Goal: Transaction & Acquisition: Purchase product/service

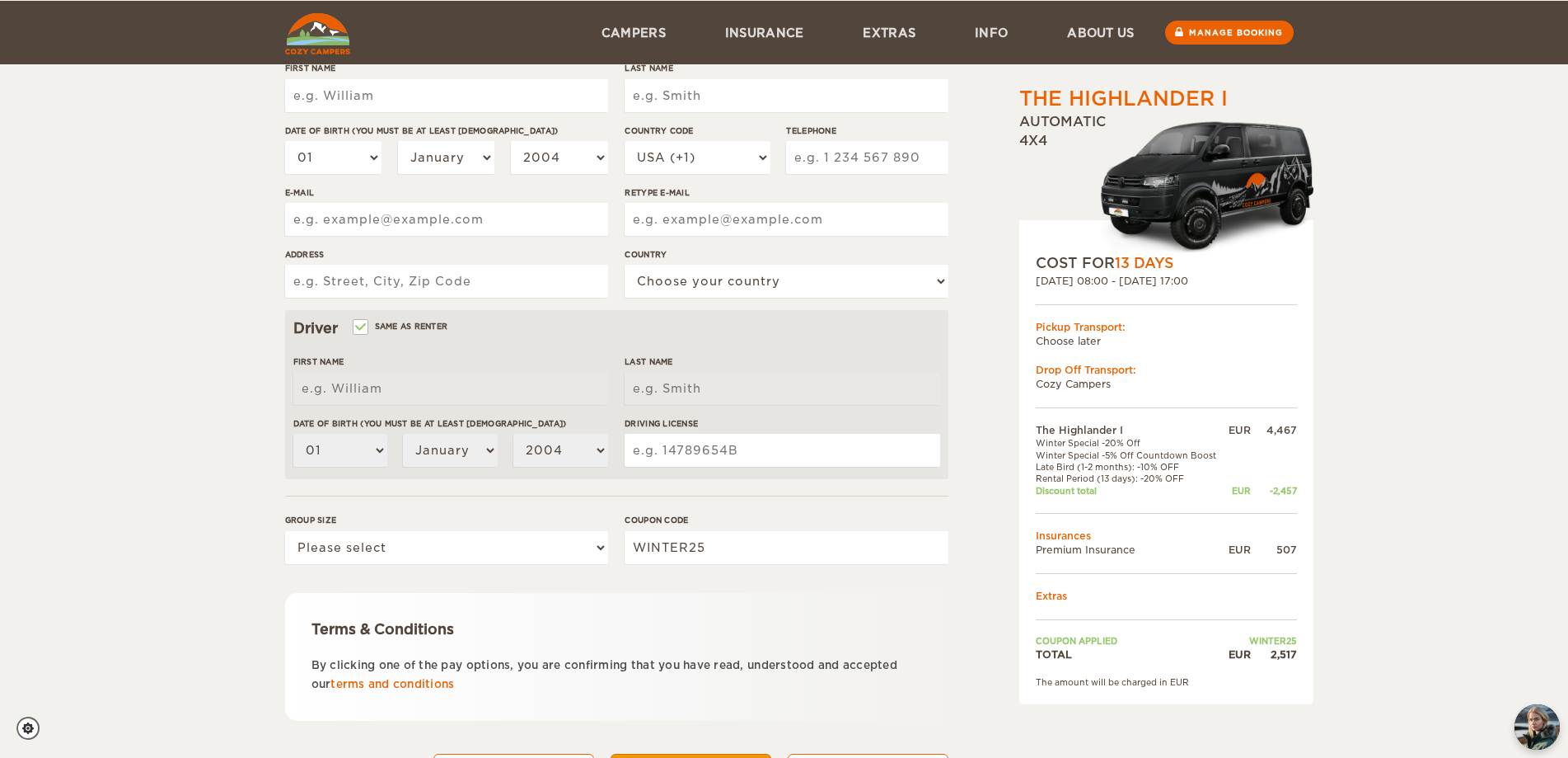
scroll to position [314, 0]
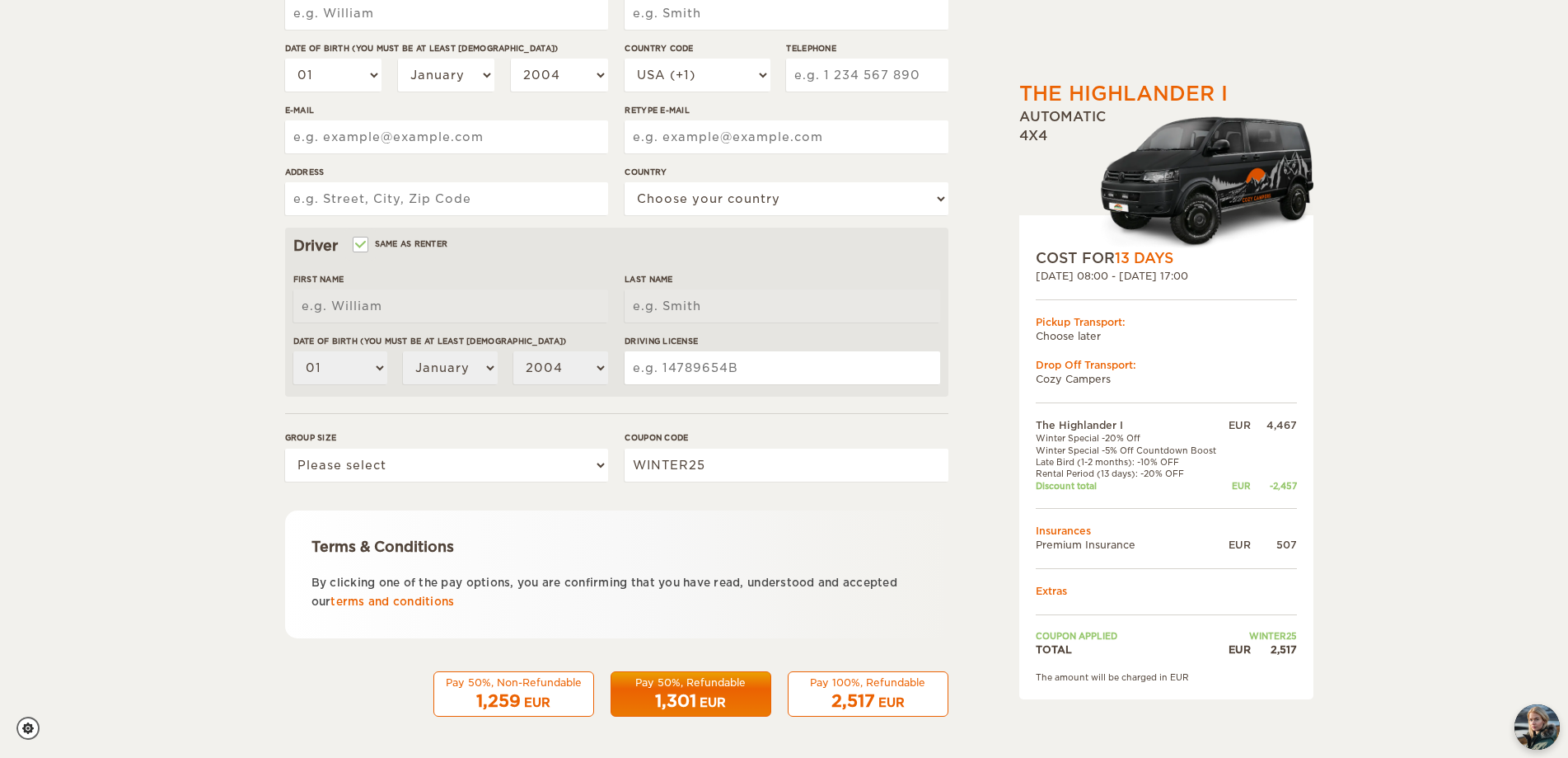
click at [766, 502] on form "Renter First Name Last Name Date of birth (You must be at least [DEMOGRAPHIC_DA…" at bounding box center [617, 283] width 663 height 868
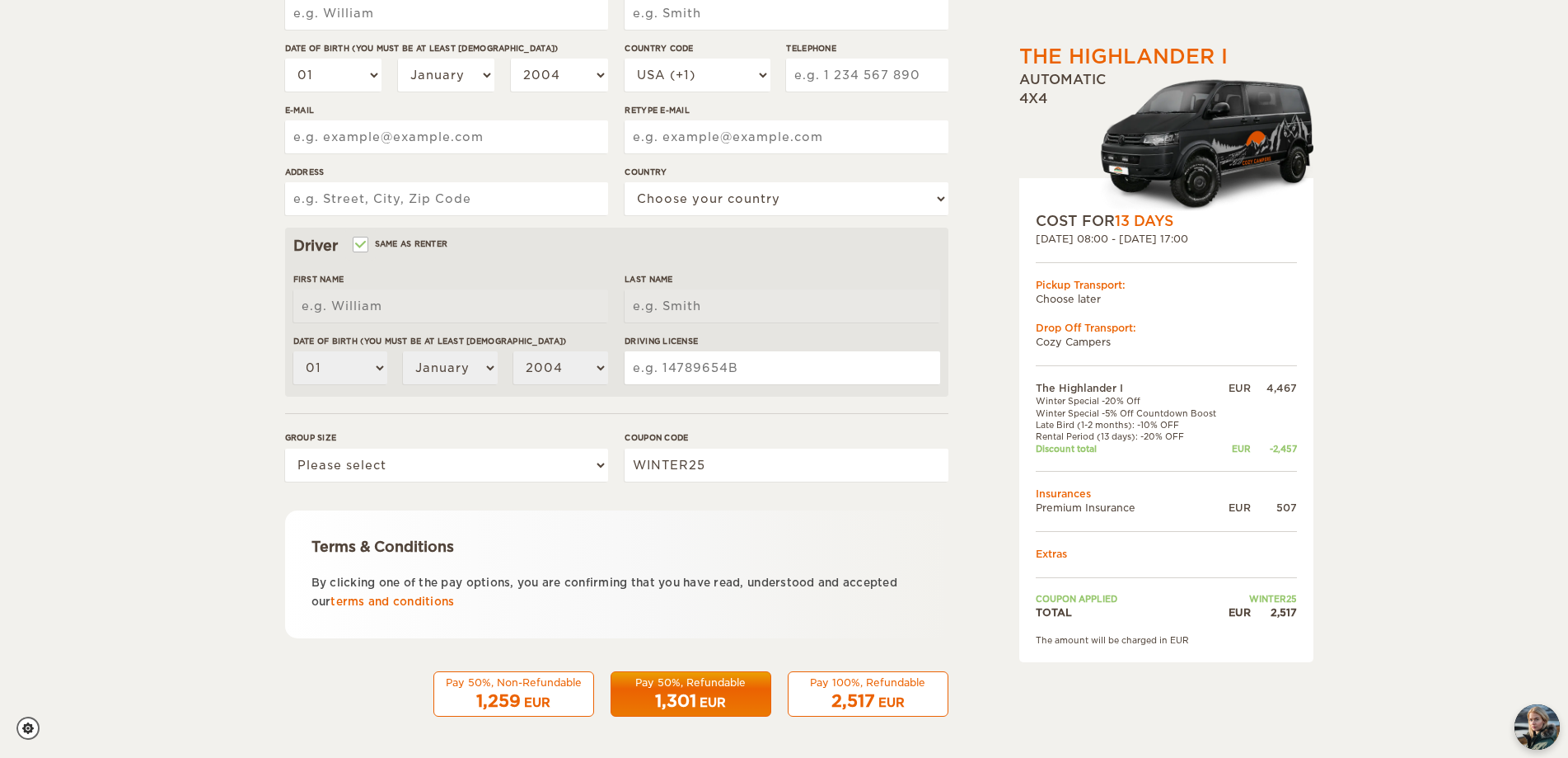
scroll to position [0, 0]
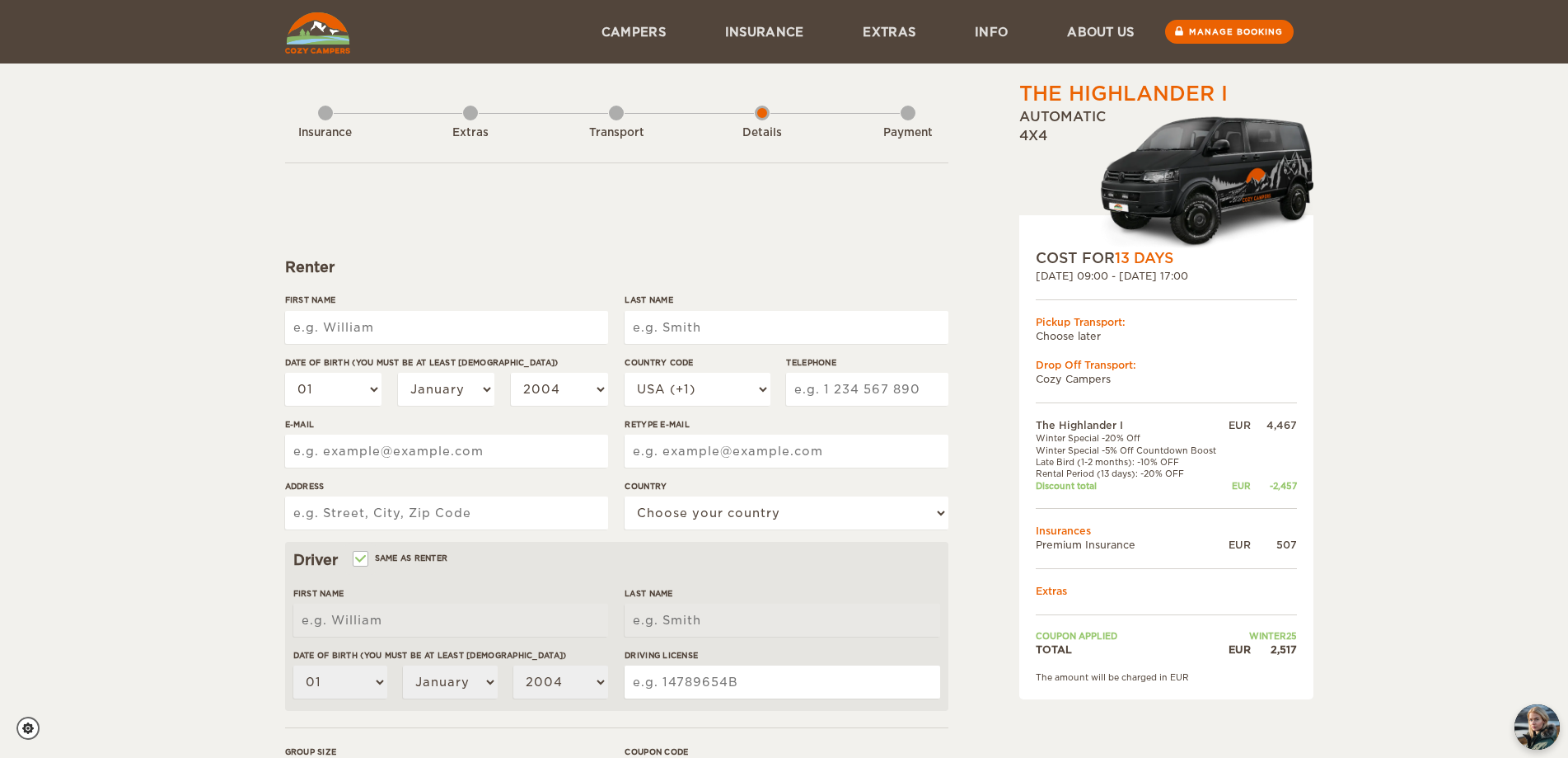
click at [414, 335] on input "First Name" at bounding box center [446, 327] width 323 height 33
type input "Mauro"
type input "Jordão Neto"
select select "55"
type input "19993370005"
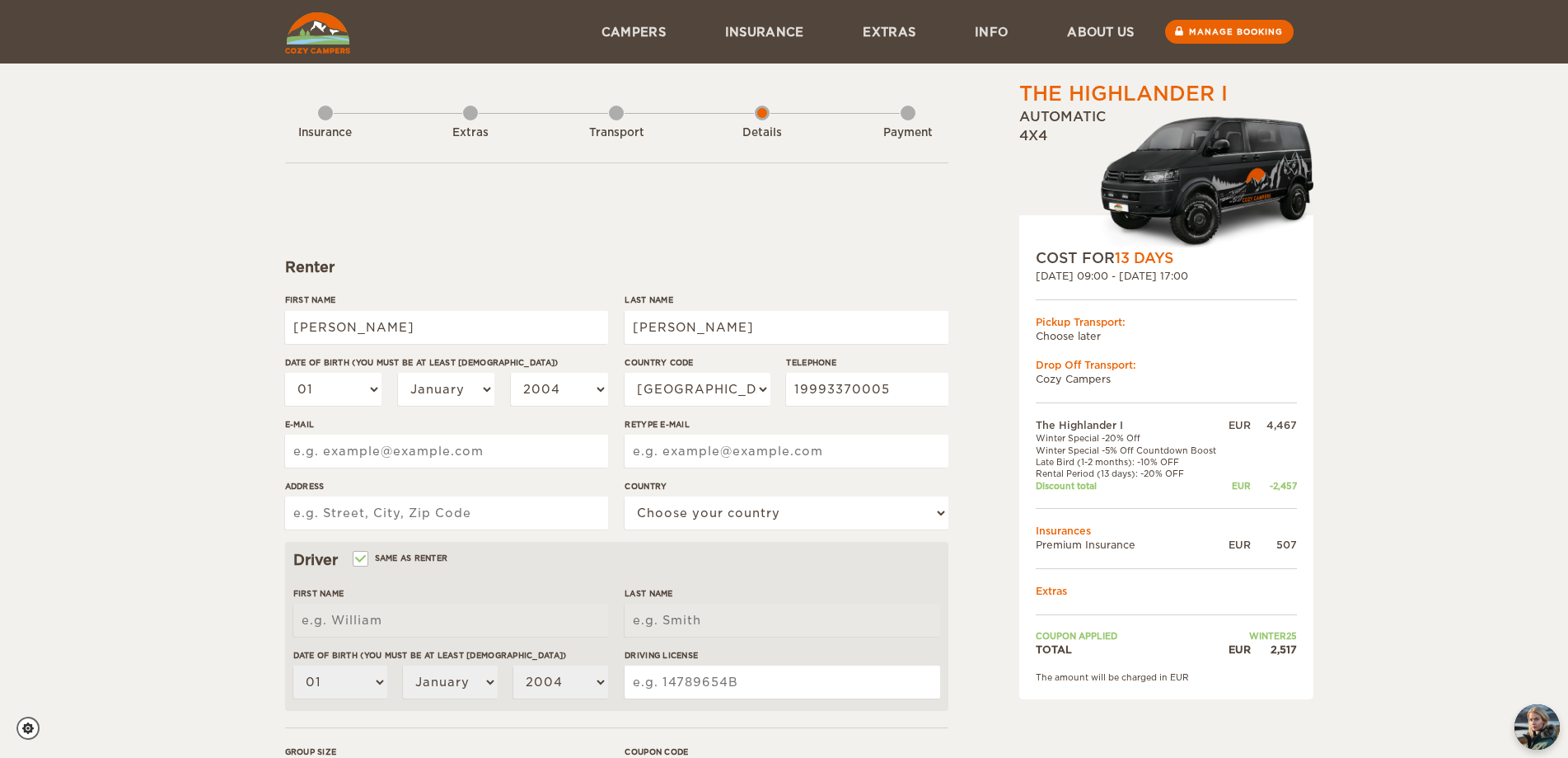
type input "mauro_netoo@hotmail.com"
type input "Rua Floriano Peixoto, 688"
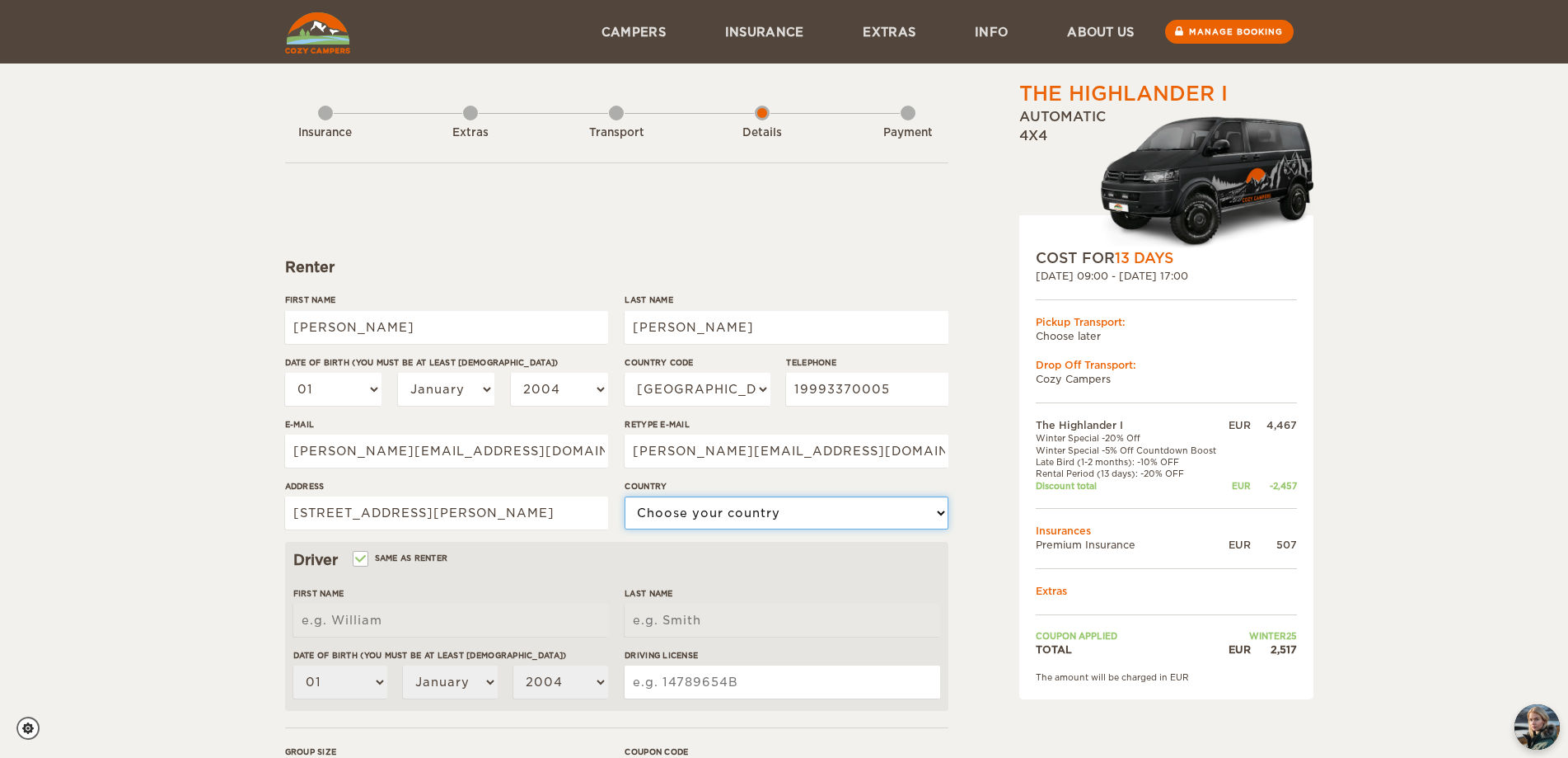
select select "29"
type input "Mauro"
type input "Jordão Neto"
drag, startPoint x: 667, startPoint y: 327, endPoint x: 731, endPoint y: 341, distance: 65.5
click at [667, 327] on input "Jordão Neto" at bounding box center [786, 327] width 323 height 33
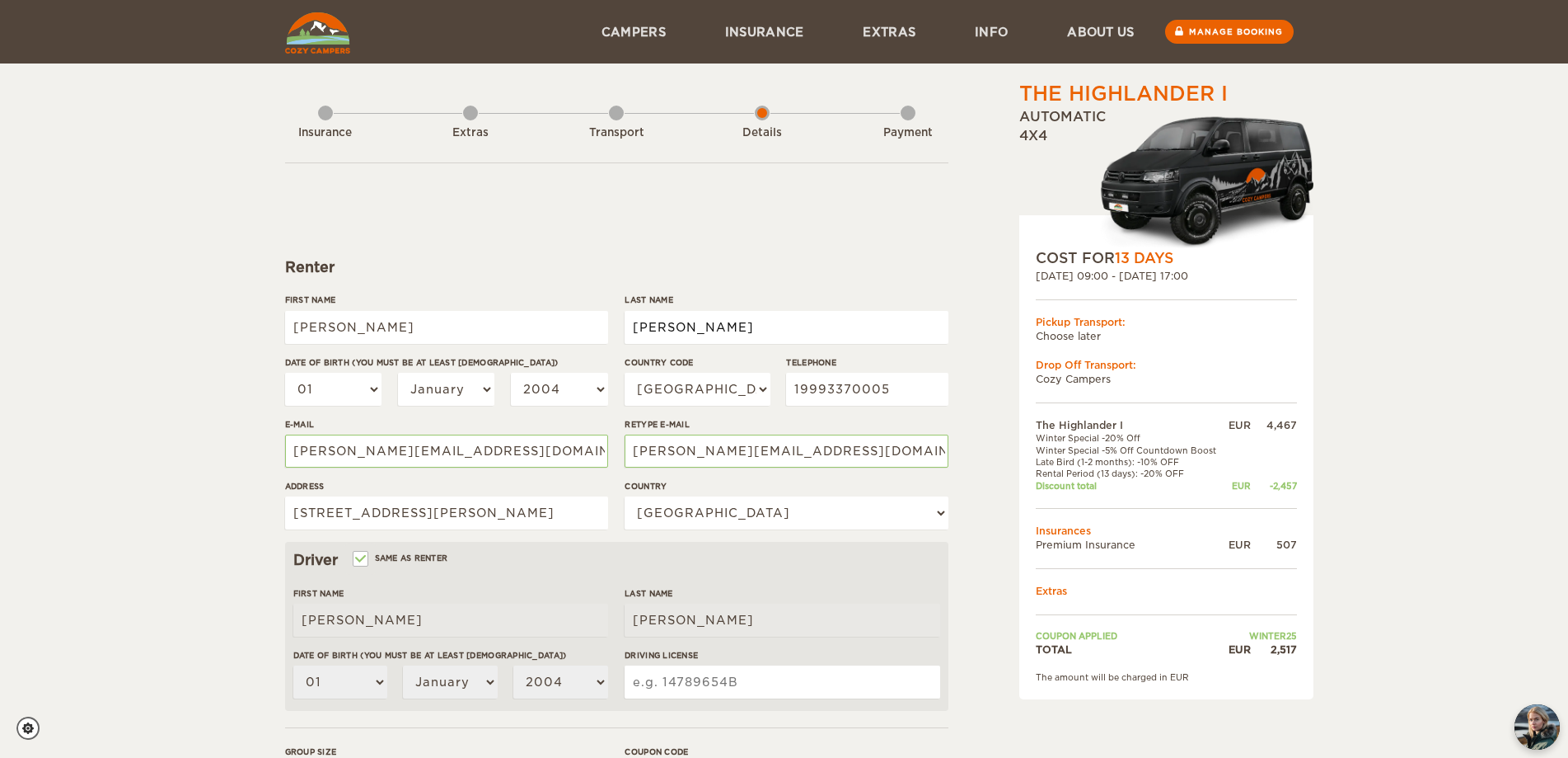
type input "Jordao Neto"
click at [365, 392] on select "01 02 03 04 05 06 07 08 09 10 11 12 13 14 15 16 17 18 19 20 21 22 23 24 25 26 2…" at bounding box center [334, 388] width 97 height 33
select select "30"
click at [285, 372] on select "01 02 03 04 05 06 07 08 09 10 11 12 13 14 15 16 17 18 19 20 21 22 23 24 25 26 2…" at bounding box center [334, 388] width 97 height 33
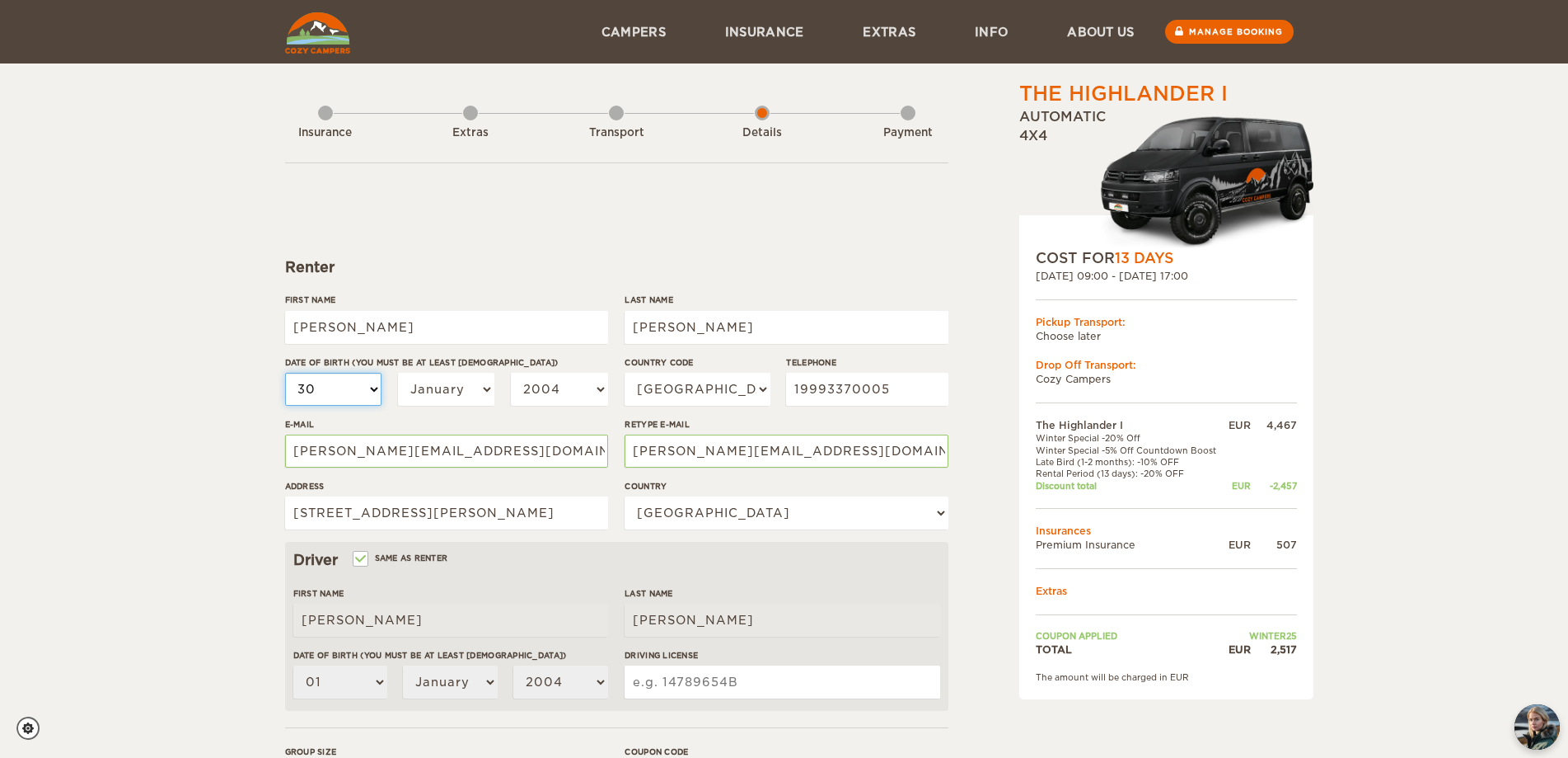
select select "30"
click at [455, 386] on select "January February March April May June July August September October November De…" at bounding box center [446, 388] width 97 height 33
select select "07"
click at [398, 372] on select "January February March April May June July August September October November De…" at bounding box center [446, 388] width 97 height 33
select select "07"
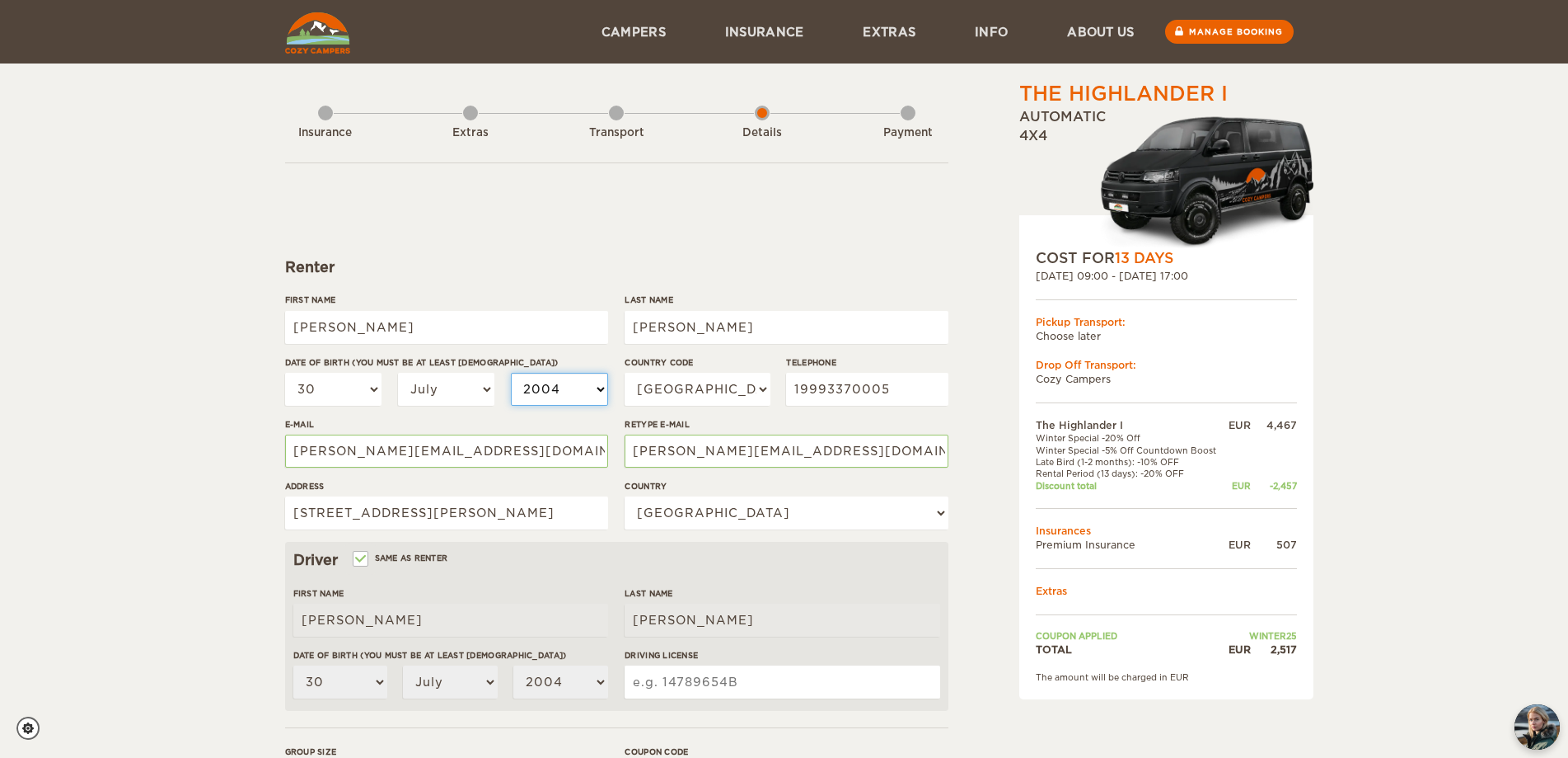
click at [537, 395] on select "2004 2003 2002 2001 2000 1999 1998 1997 1996 1995 1994 1993 1992 1991 1990 1989…" at bounding box center [559, 388] width 97 height 33
select select "1994"
click at [511, 372] on select "2004 2003 2002 2001 2000 1999 1998 1997 1996 1995 1994 1993 1992 1991 1990 1989…" at bounding box center [559, 388] width 97 height 33
select select "1994"
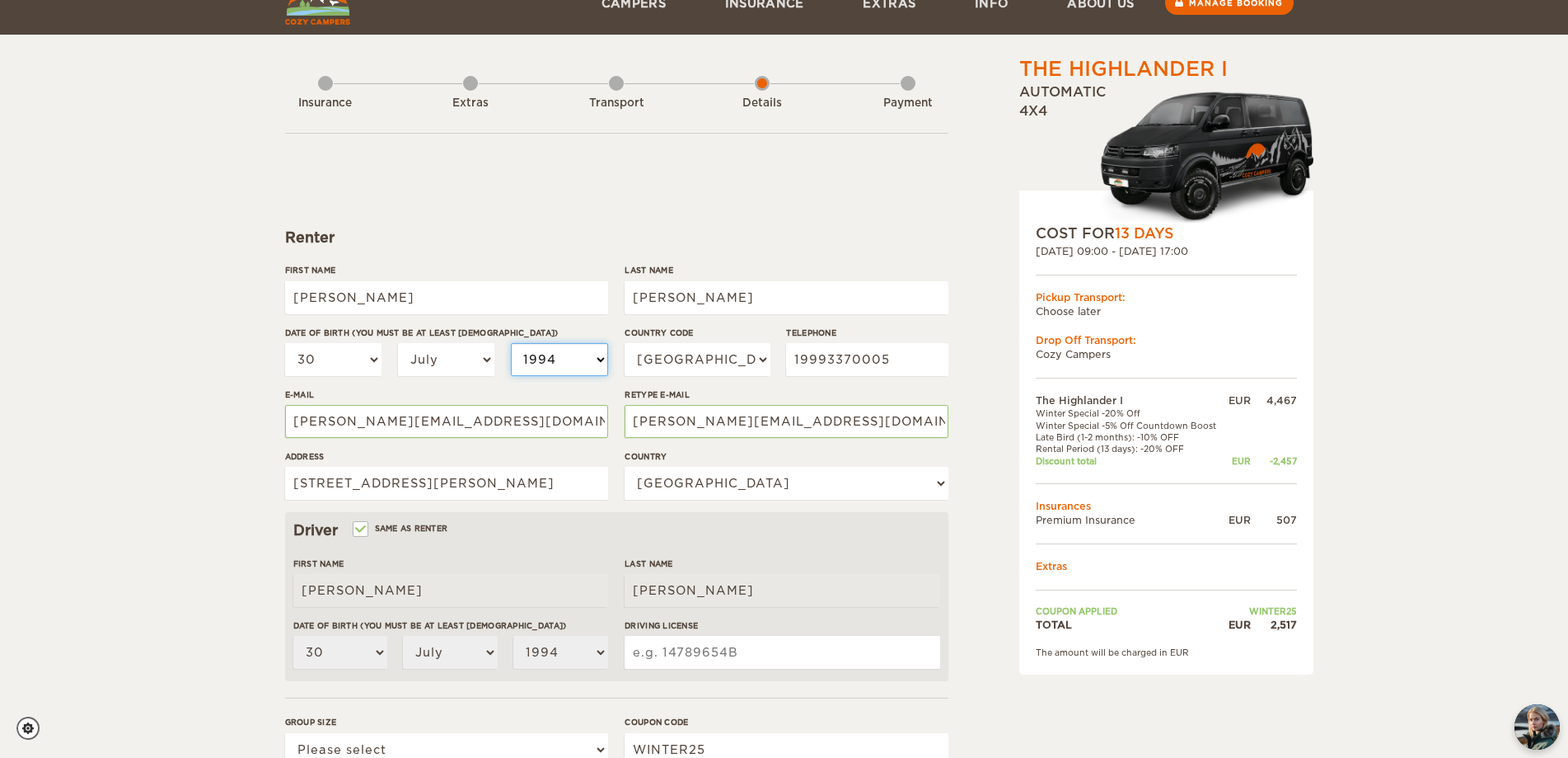
scroll to position [83, 0]
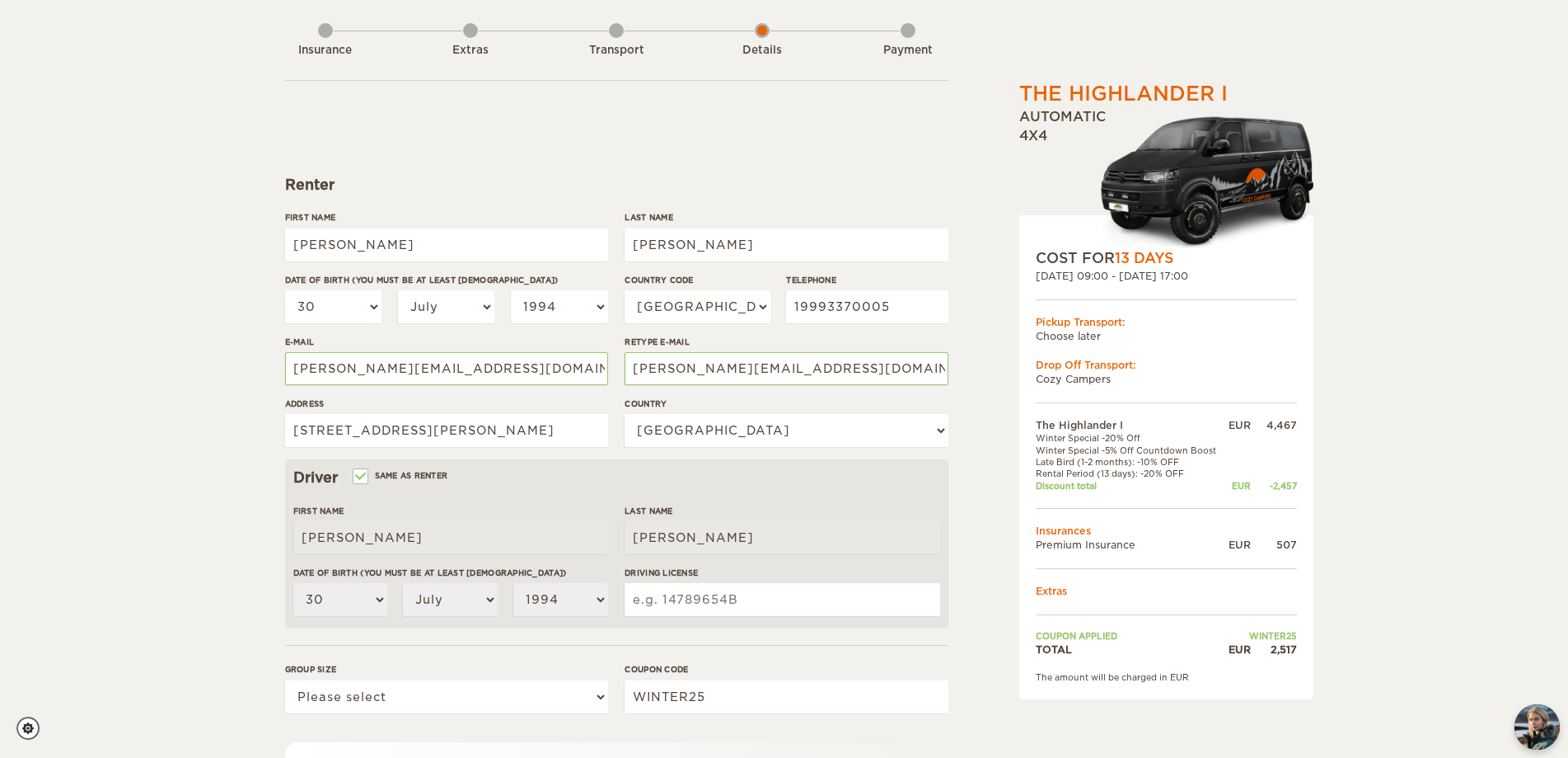
click at [129, 447] on div "The Highlander I Expand Collapse Total 2,517 EUR Automatic 4x4 COST FOR 13 Days…" at bounding box center [784, 453] width 1568 height 1072
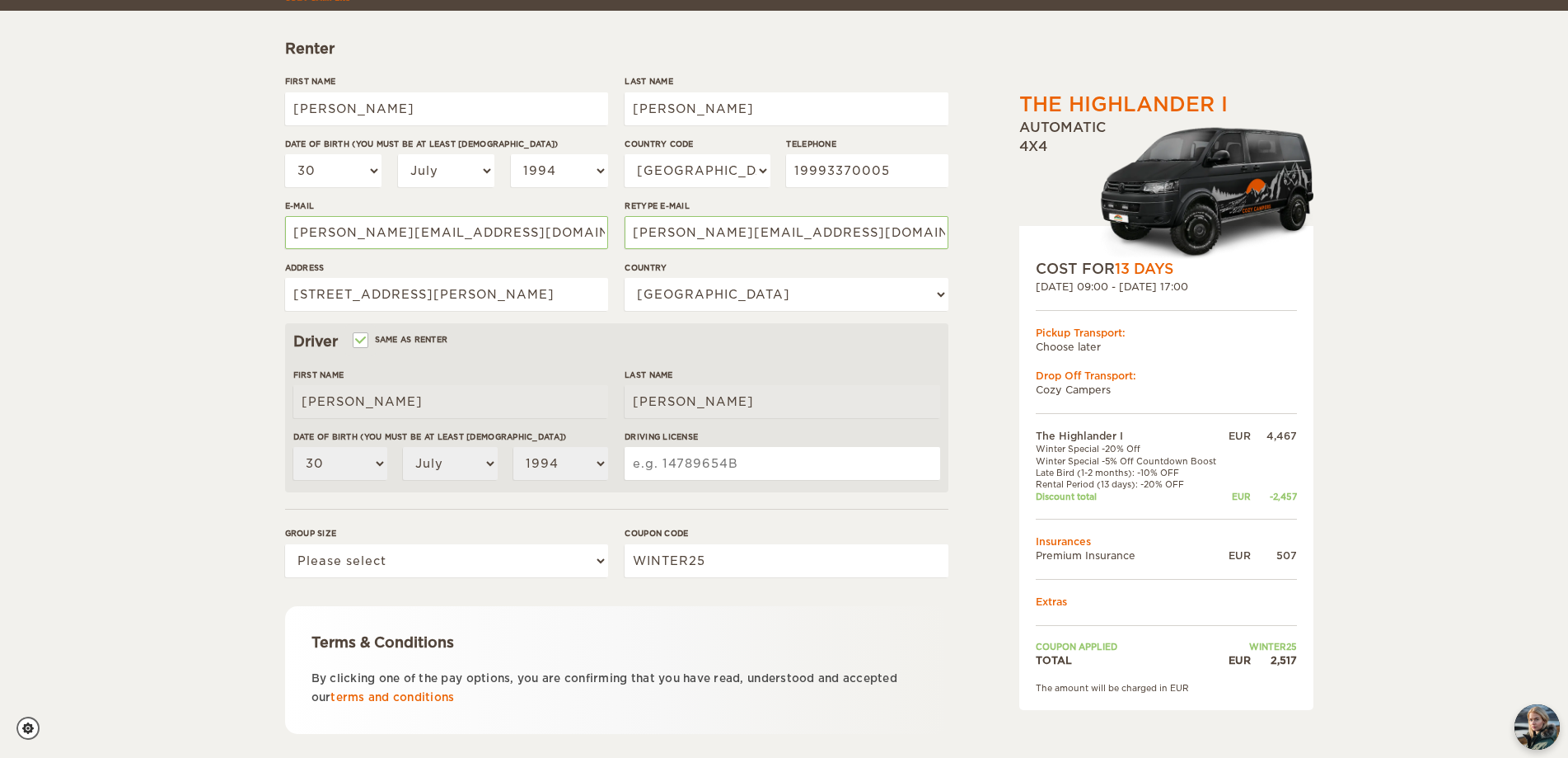
scroll to position [248, 0]
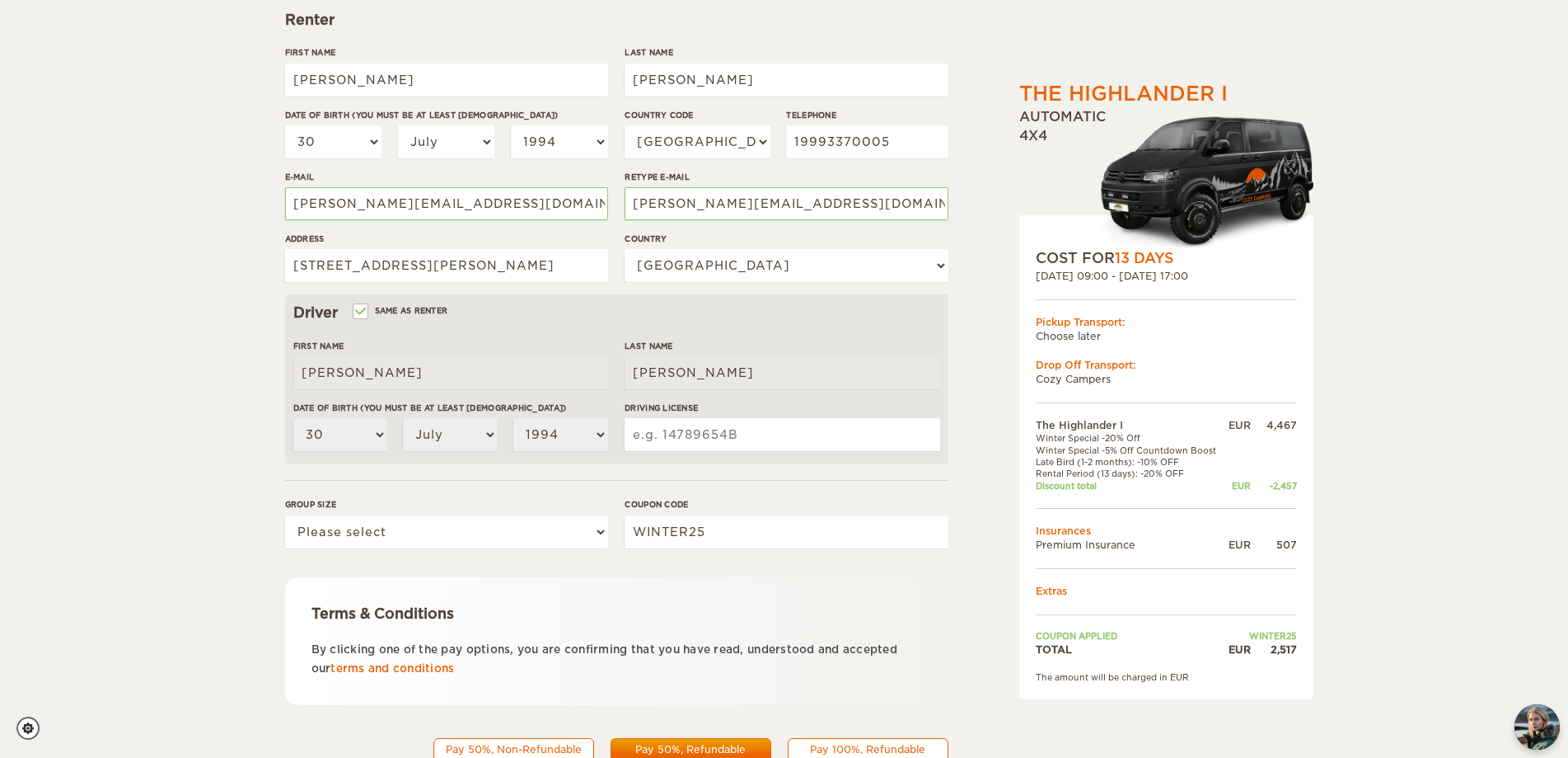
click at [688, 437] on input "Driving License" at bounding box center [782, 434] width 315 height 33
type input "05617350510"
click at [446, 539] on select "Please select 1 2" at bounding box center [446, 531] width 323 height 33
select select "2"
click at [285, 515] on select "Please select 1 2" at bounding box center [446, 531] width 323 height 33
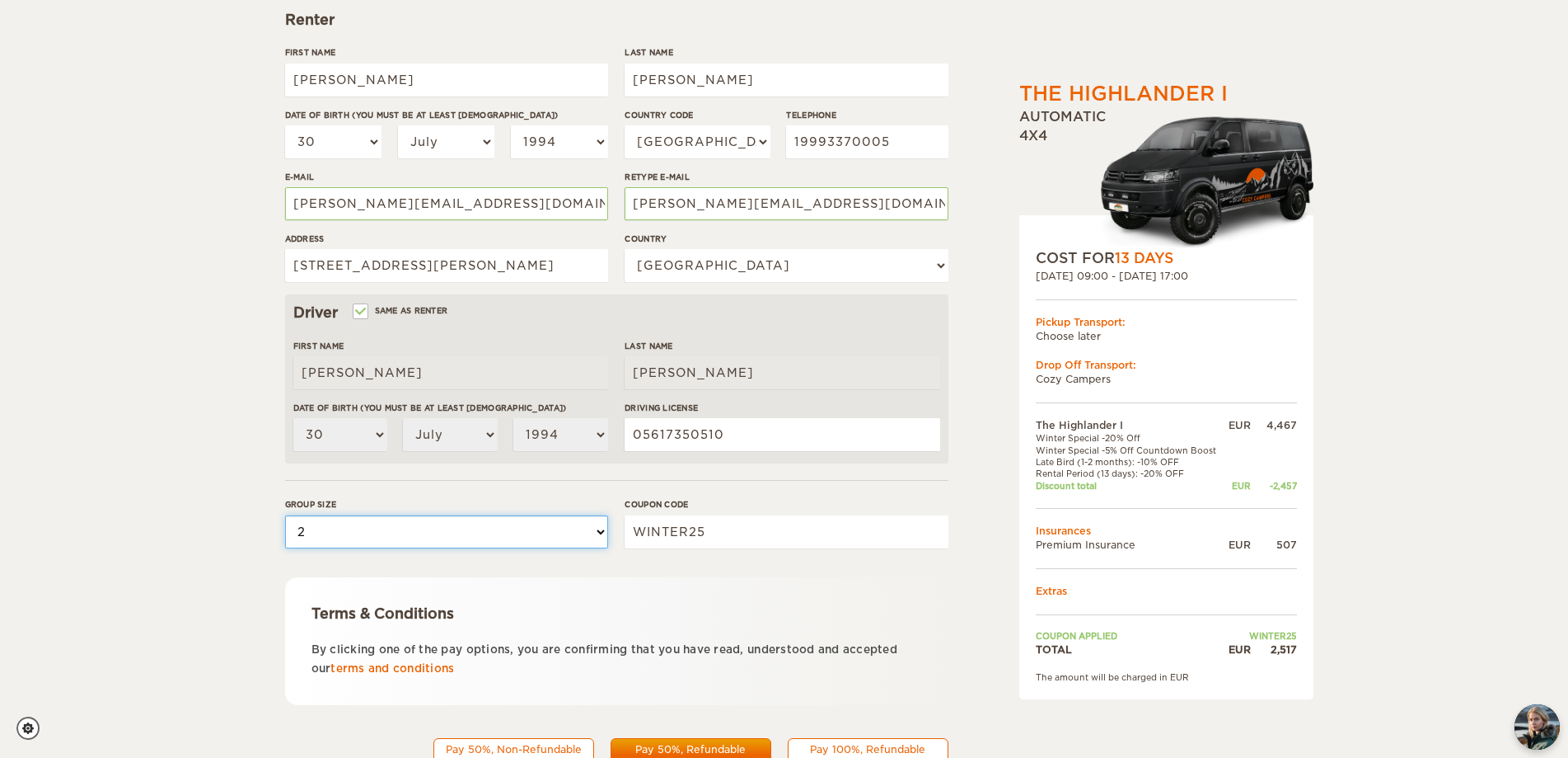
scroll to position [314, 0]
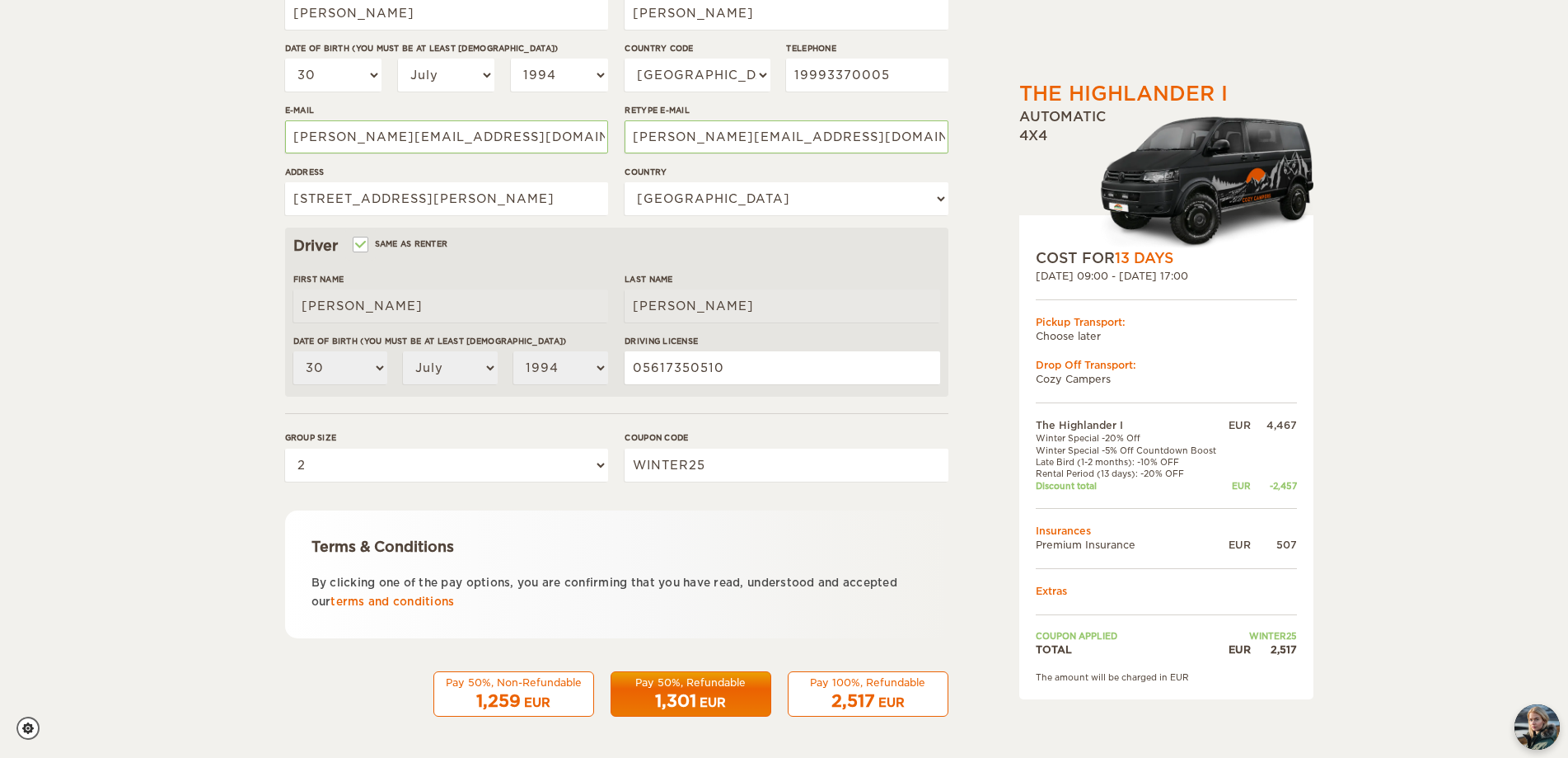
click at [710, 688] on div "Pay 50%, Refundable" at bounding box center [690, 683] width 139 height 14
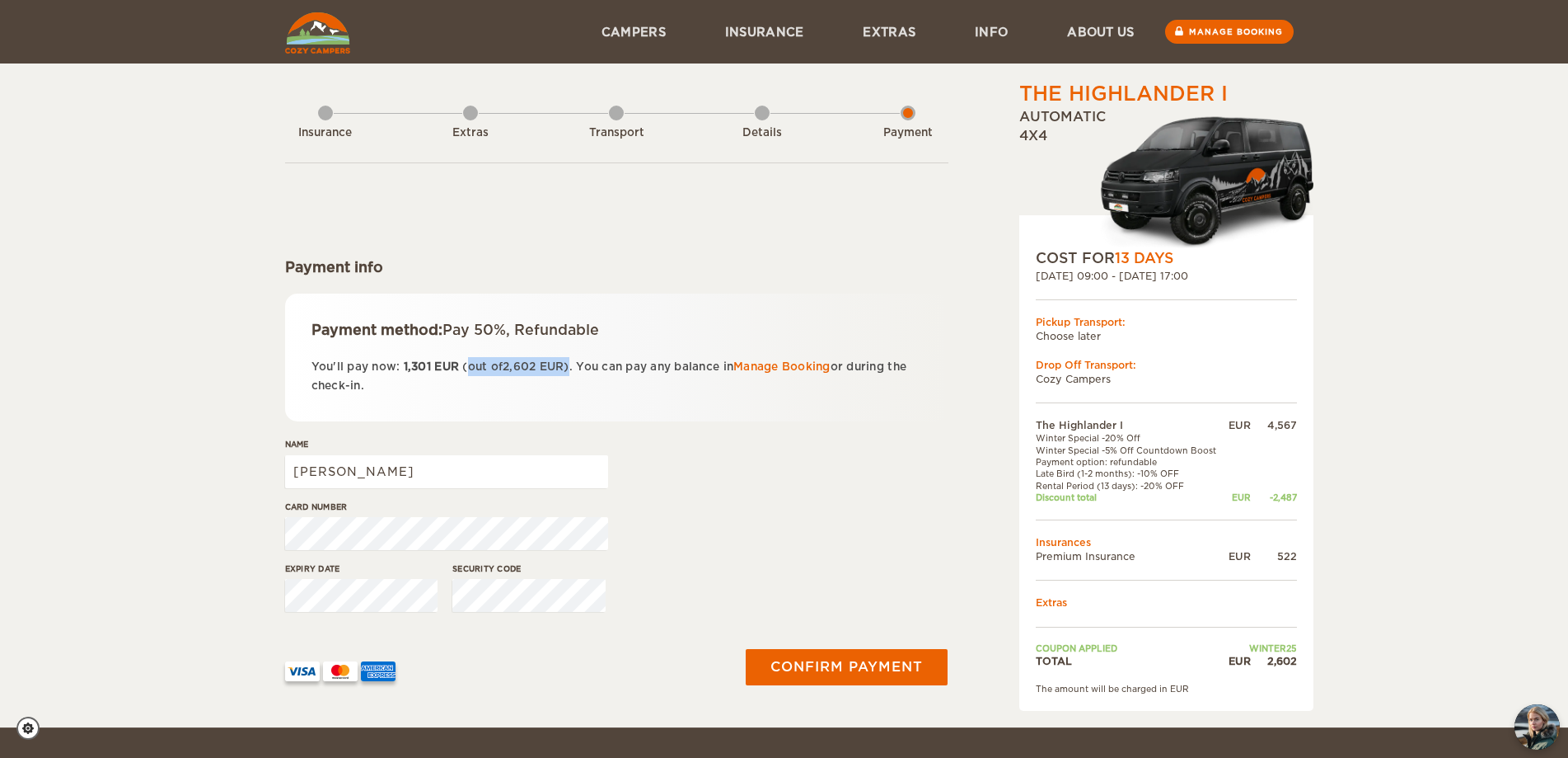
drag, startPoint x: 464, startPoint y: 365, endPoint x: 573, endPoint y: 364, distance: 109.0
click at [573, 364] on p "You'll pay now: 1,301 EUR (out of 2,602 EUR ). You can pay any balance in Manag…" at bounding box center [616, 376] width 611 height 39
click at [813, 368] on link "Manage Booking" at bounding box center [782, 367] width 97 height 13
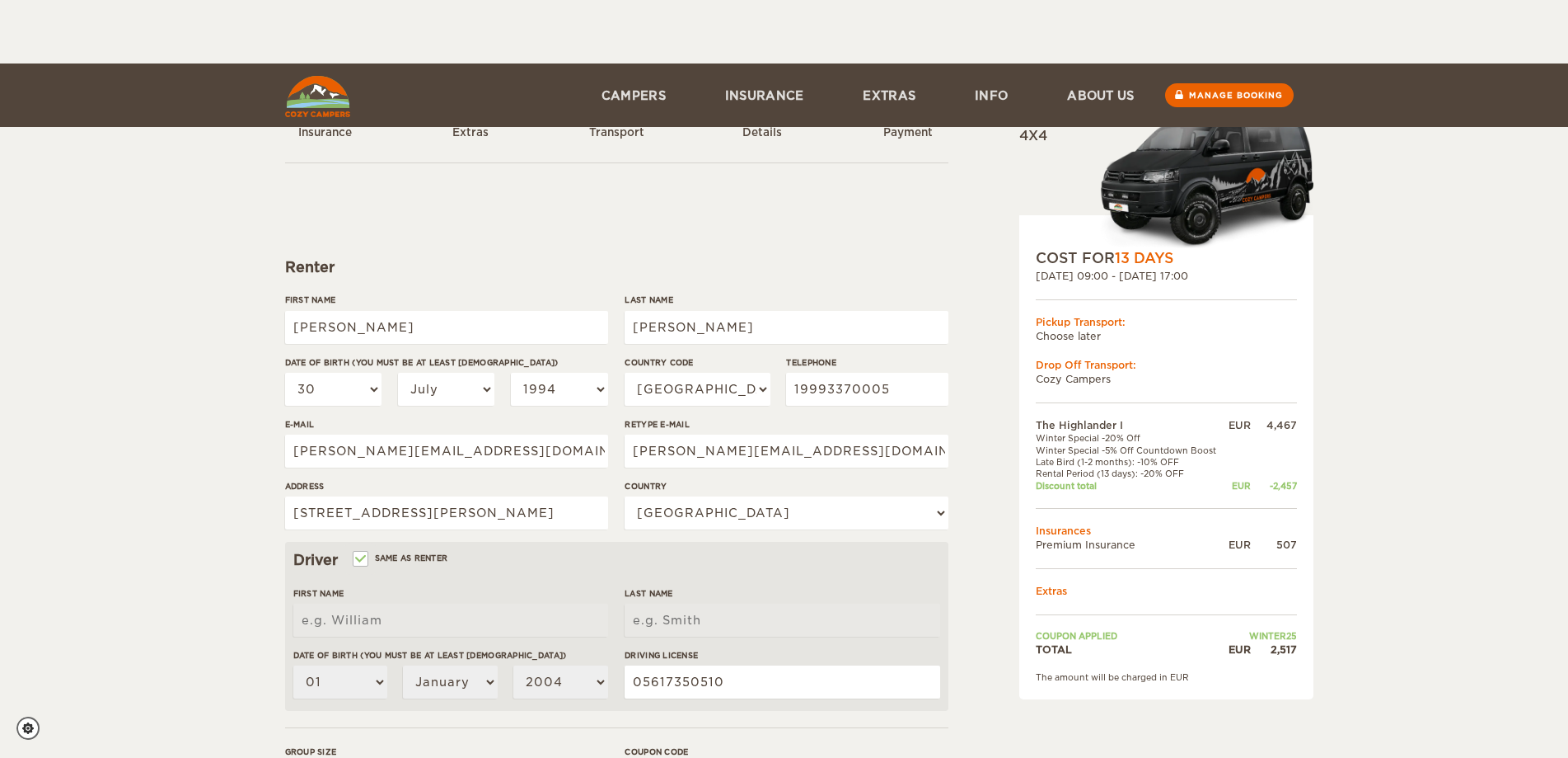
select select "30"
select select "07"
select select "1994"
select select "55"
select select "29"
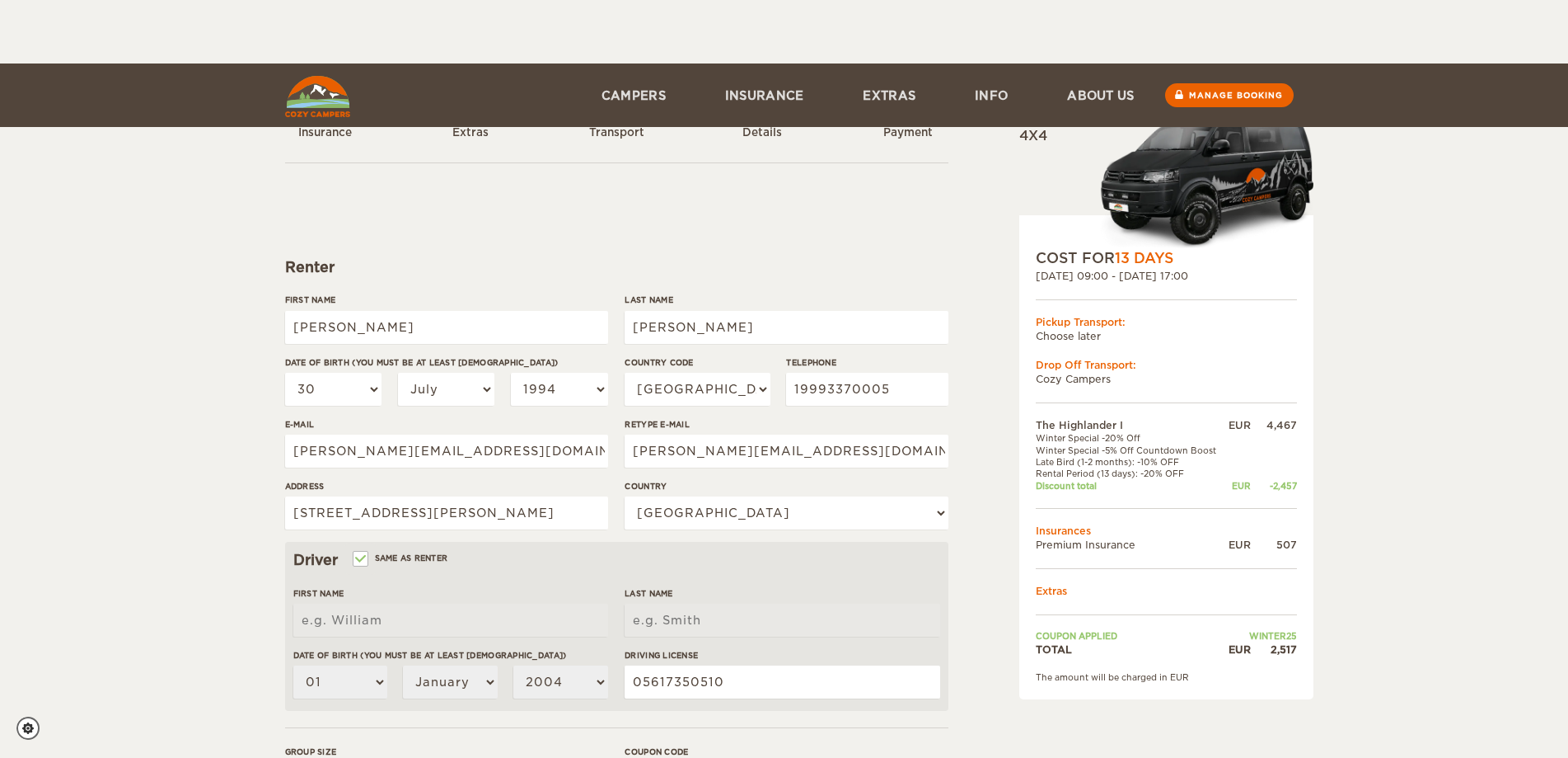
select select "2"
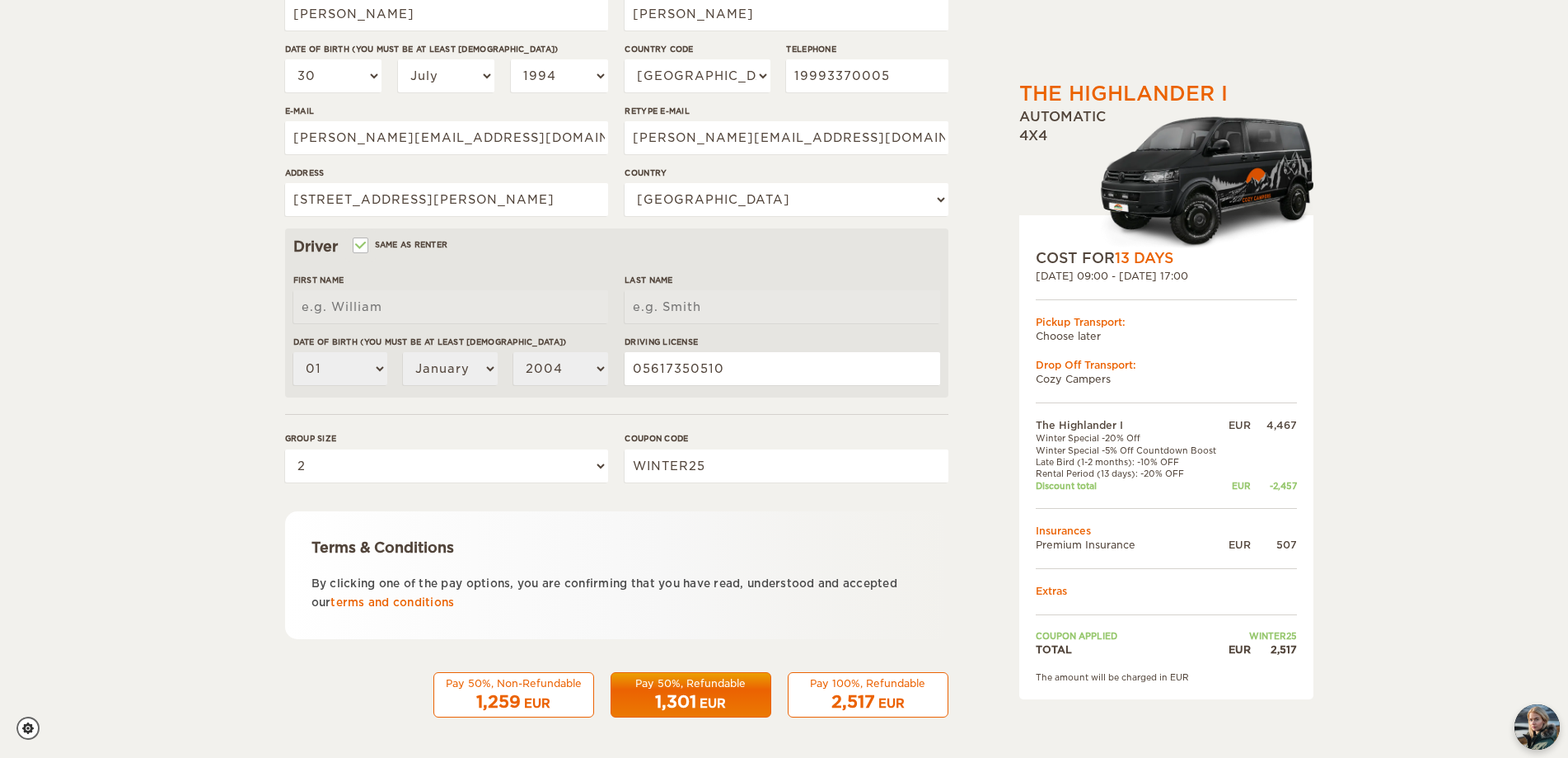
scroll to position [314, 0]
click at [905, 696] on div "2,517 EUR" at bounding box center [868, 701] width 139 height 24
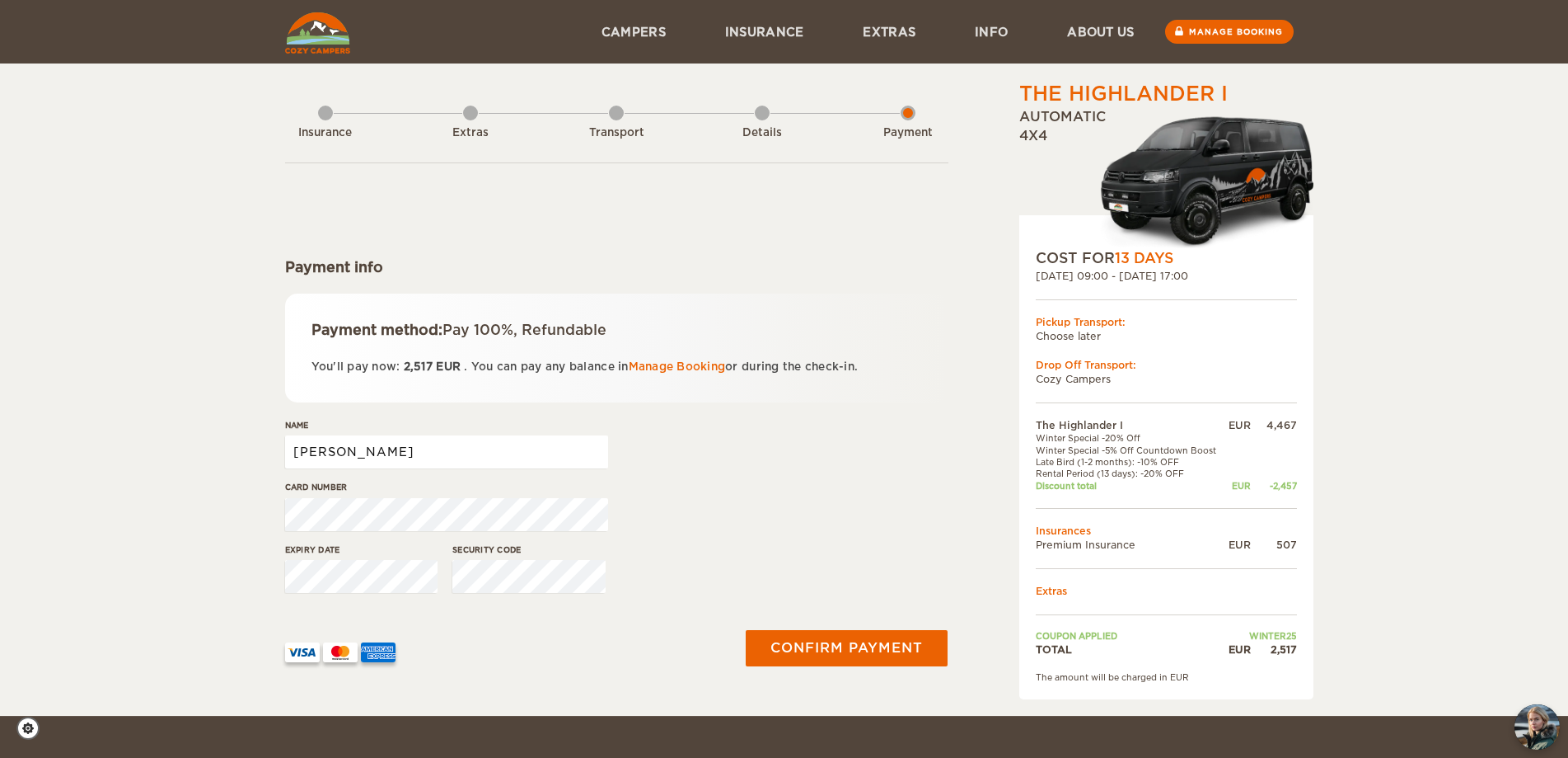
click at [477, 462] on input "Mauro" at bounding box center [446, 451] width 323 height 33
type input "Mauro Jordao Neto"
click at [850, 651] on button "Confirm payment" at bounding box center [847, 647] width 208 height 37
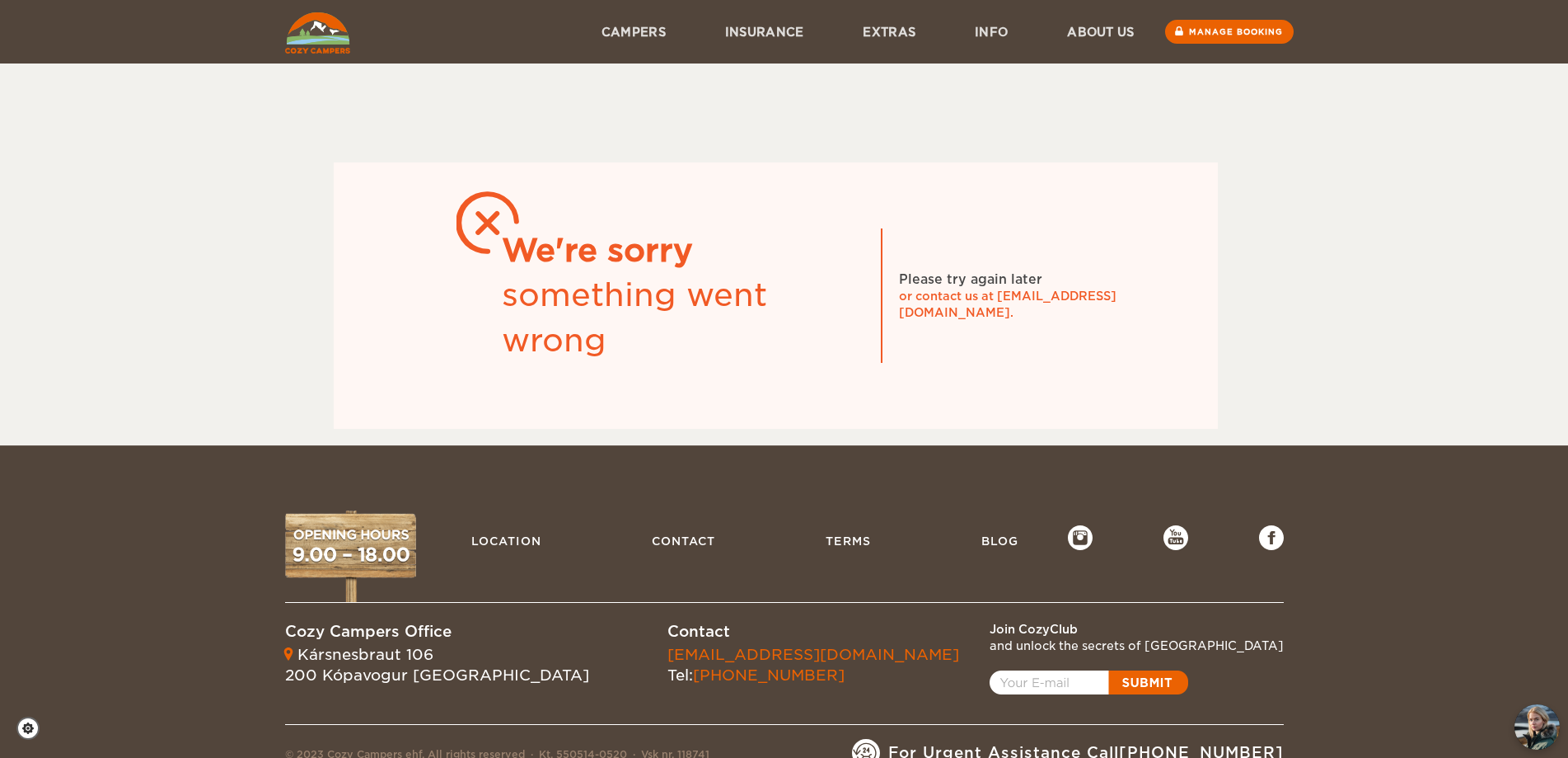
click at [942, 288] on div "Please try again later" at bounding box center [971, 279] width 143 height 18
click at [586, 254] on div "We're sorry" at bounding box center [683, 251] width 362 height 45
click at [325, 35] on img at bounding box center [317, 33] width 65 height 41
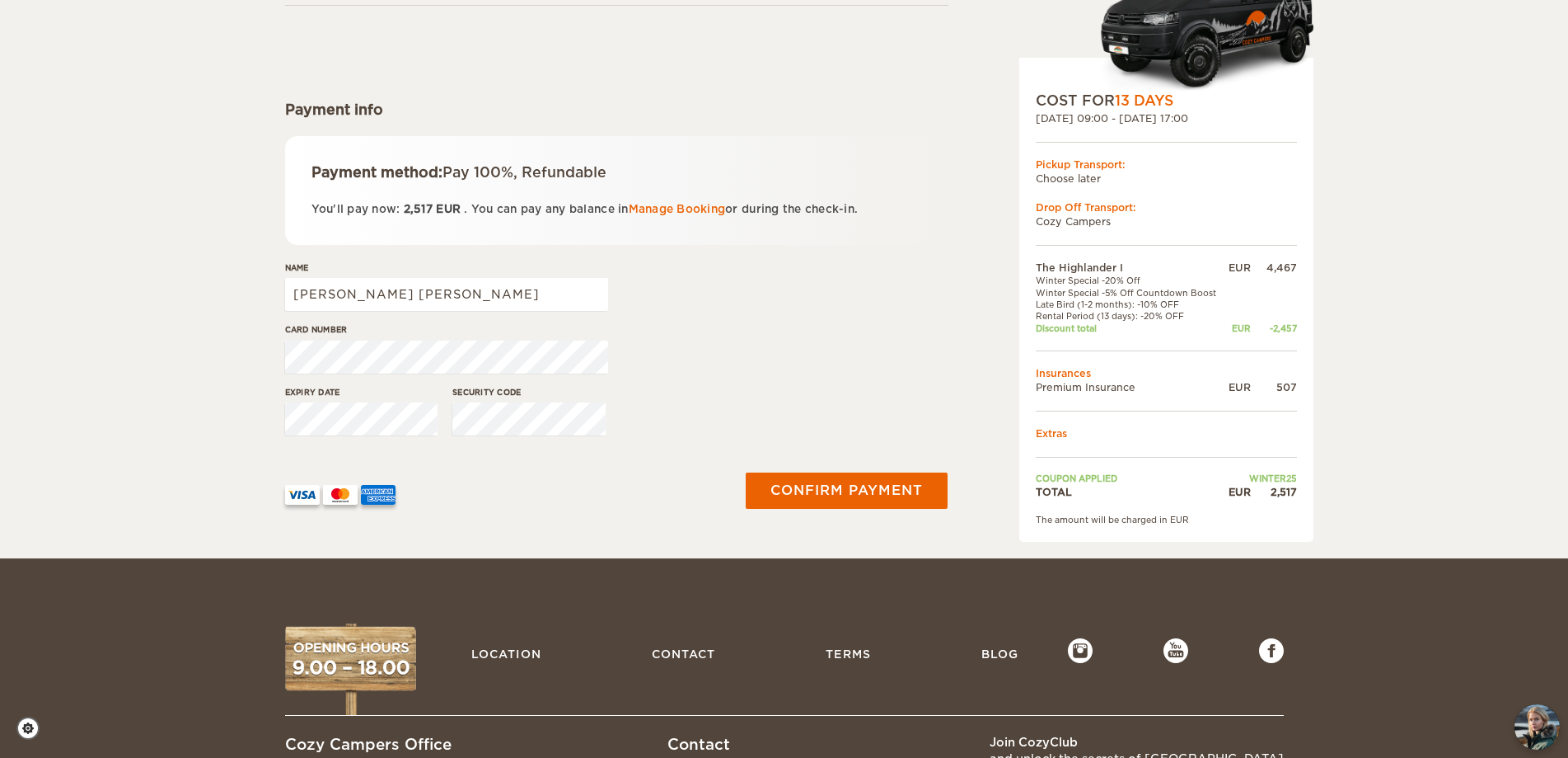
scroll to position [165, 0]
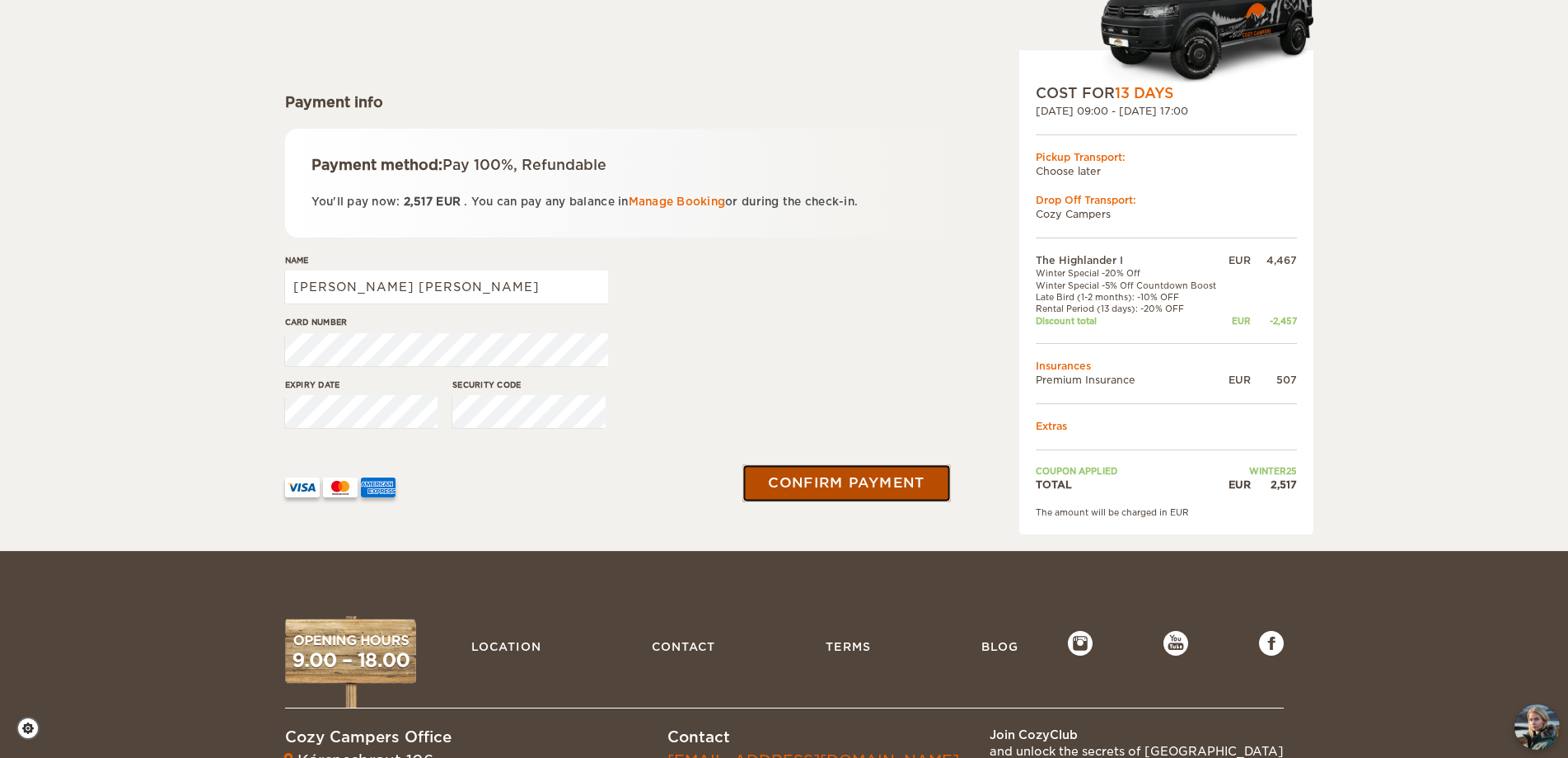
click at [798, 473] on button "Confirm payment" at bounding box center [847, 482] width 208 height 37
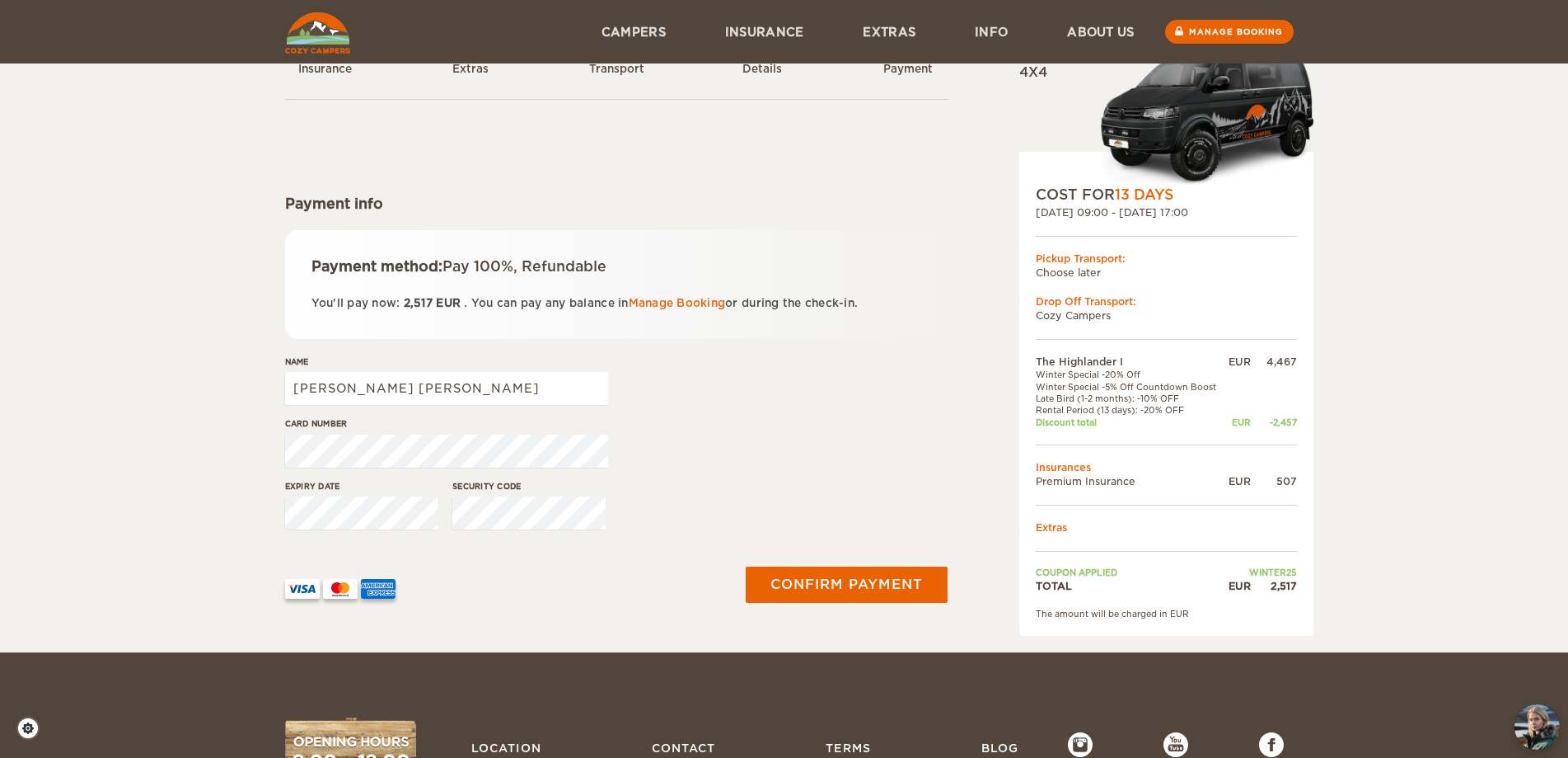
click at [875, 560] on div "Confirm payment" at bounding box center [844, 585] width 228 height 86
click at [875, 585] on button "Confirm payment" at bounding box center [847, 583] width 208 height 37
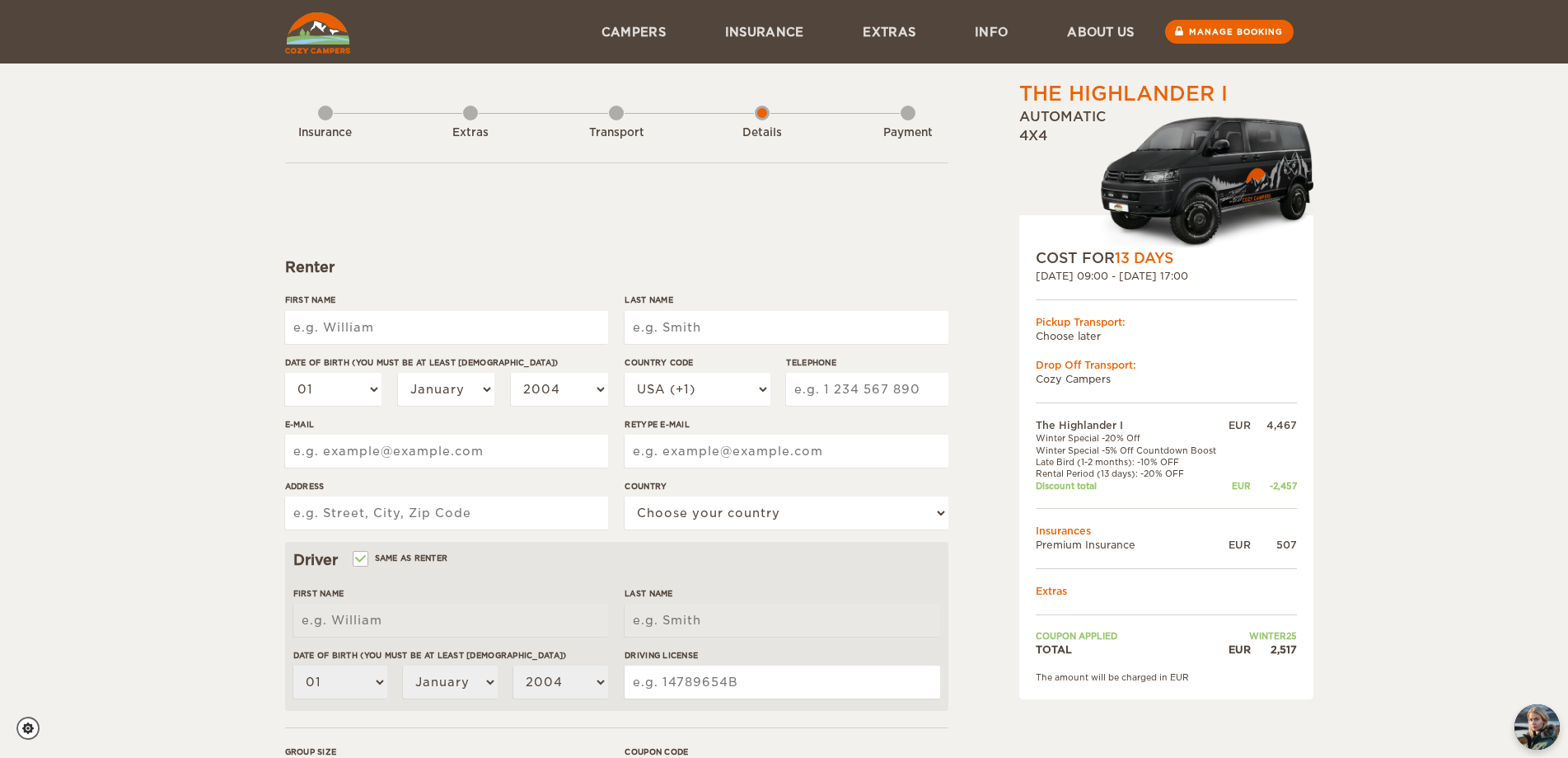
click at [444, 315] on input "First Name" at bounding box center [446, 327] width 323 height 33
type input "[PERSON_NAME]"
select select "55"
type input "19993370005"
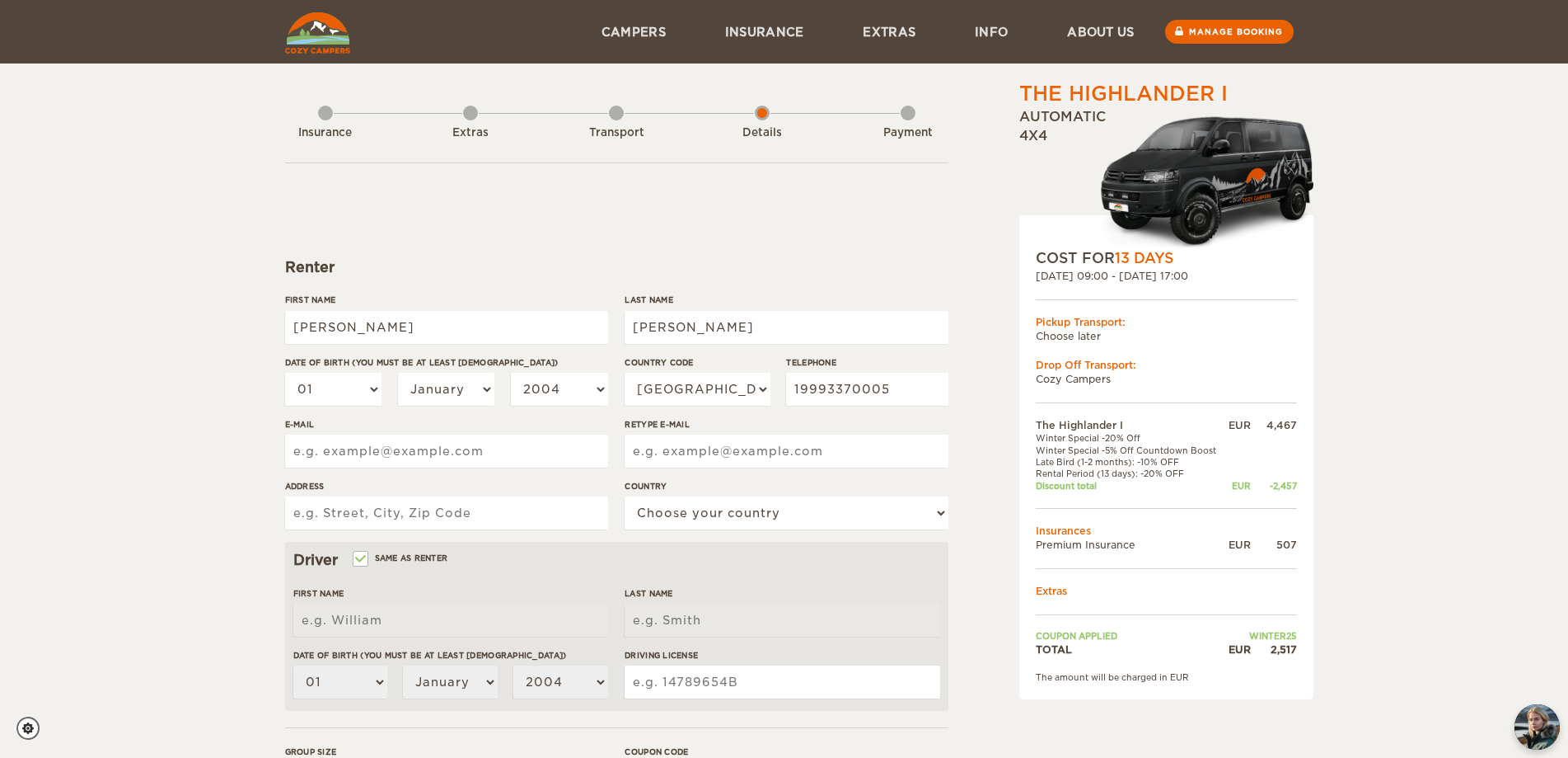
type input "[PERSON_NAME][EMAIL_ADDRESS][DOMAIN_NAME]"
type input "Rua Floriano Peixoto, 688"
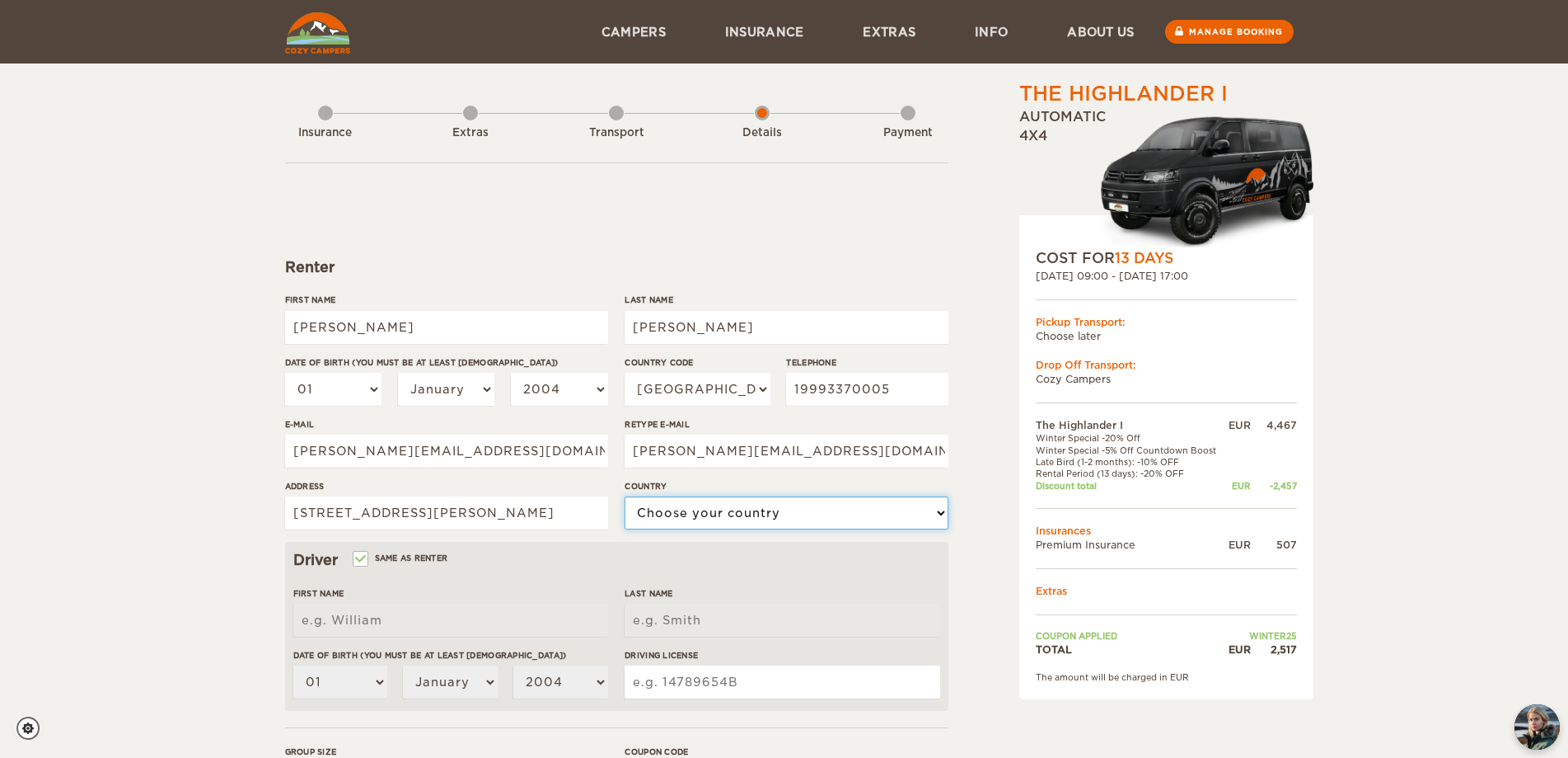
select select "29"
type input "[PERSON_NAME]"
type input "Jordão Neto"
drag, startPoint x: 666, startPoint y: 330, endPoint x: 683, endPoint y: 332, distance: 17.1
click at [666, 330] on input "Jordão Neto" at bounding box center [786, 327] width 323 height 33
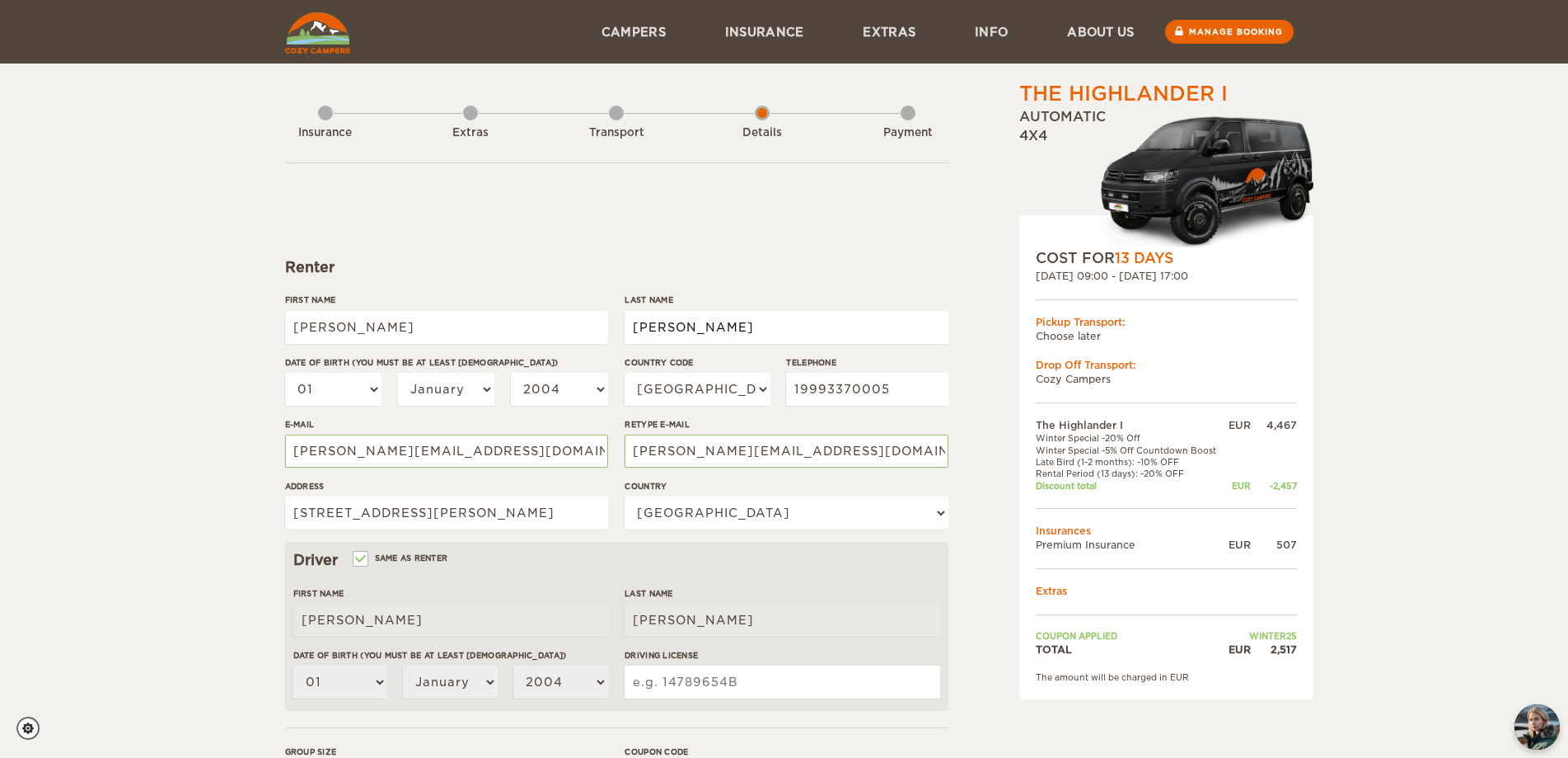
type input "Jordao Neto"
click at [565, 381] on select "2004 2003 2002 2001 2000 1999 1998 1997 1996 1995 1994 1993 1992 1991 1990 1989…" at bounding box center [559, 388] width 97 height 33
select select "1994"
click at [511, 372] on select "2004 2003 2002 2001 2000 1999 1998 1997 1996 1995 1994 1993 1992 1991 1990 1989…" at bounding box center [559, 388] width 97 height 33
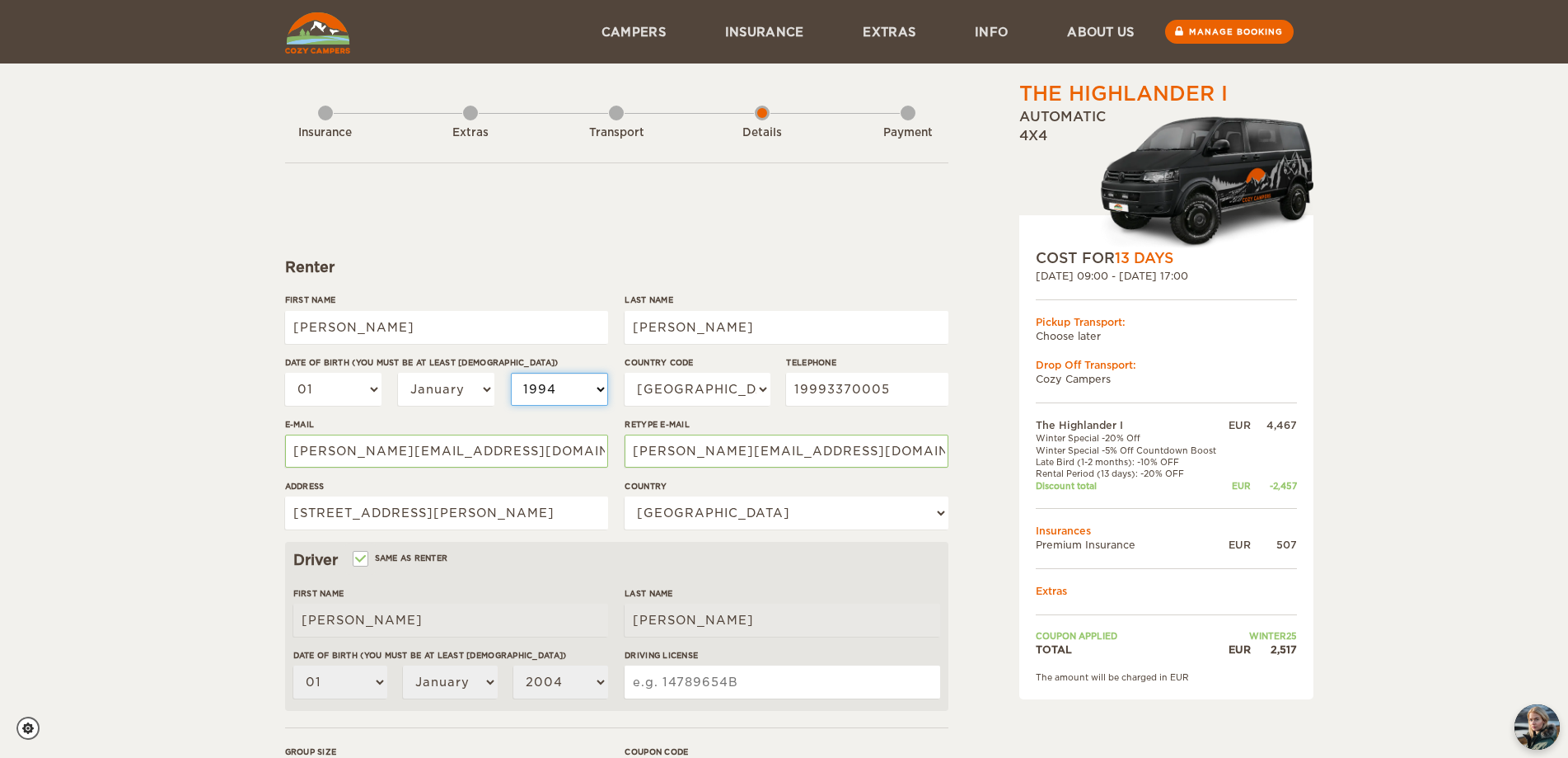
select select "1994"
click at [483, 382] on select "January February March April May June July August September October November De…" at bounding box center [446, 388] width 97 height 33
select select "07"
click at [398, 372] on select "January February March April May June July August September October November De…" at bounding box center [446, 388] width 97 height 33
select select "07"
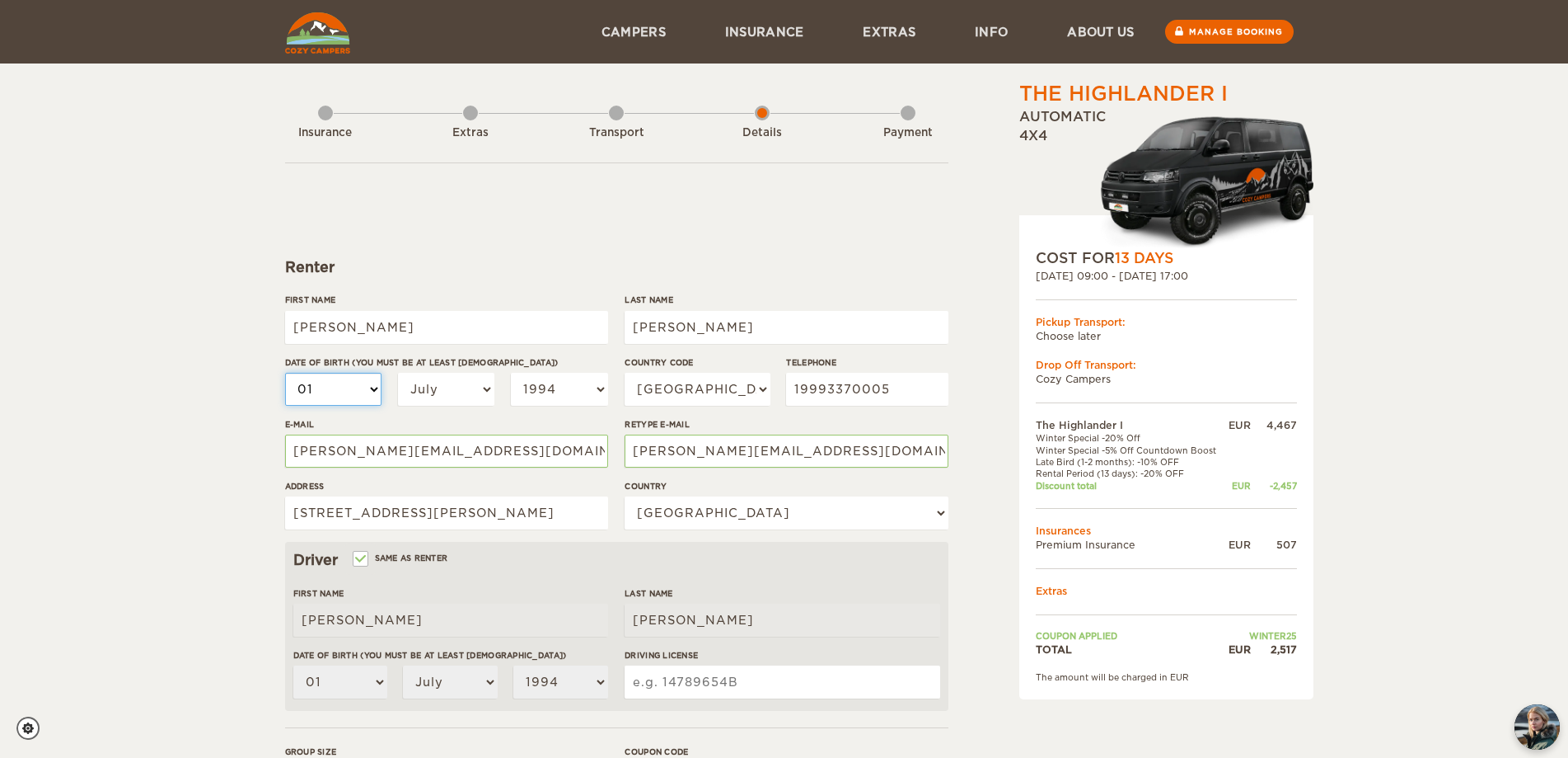
drag, startPoint x: 302, startPoint y: 385, endPoint x: 308, endPoint y: 404, distance: 19.9
click at [302, 385] on select "01 02 03 04 05 06 07 08 09 10 11 12 13 14 15 16 17 18 19 20 21 22 23 24 25 26 2…" at bounding box center [334, 388] width 97 height 33
select select "30"
click at [285, 372] on select "01 02 03 04 05 06 07 08 09 10 11 12 13 14 15 16 17 18 19 20 21 22 23 24 25 26 2…" at bounding box center [334, 388] width 97 height 33
select select "30"
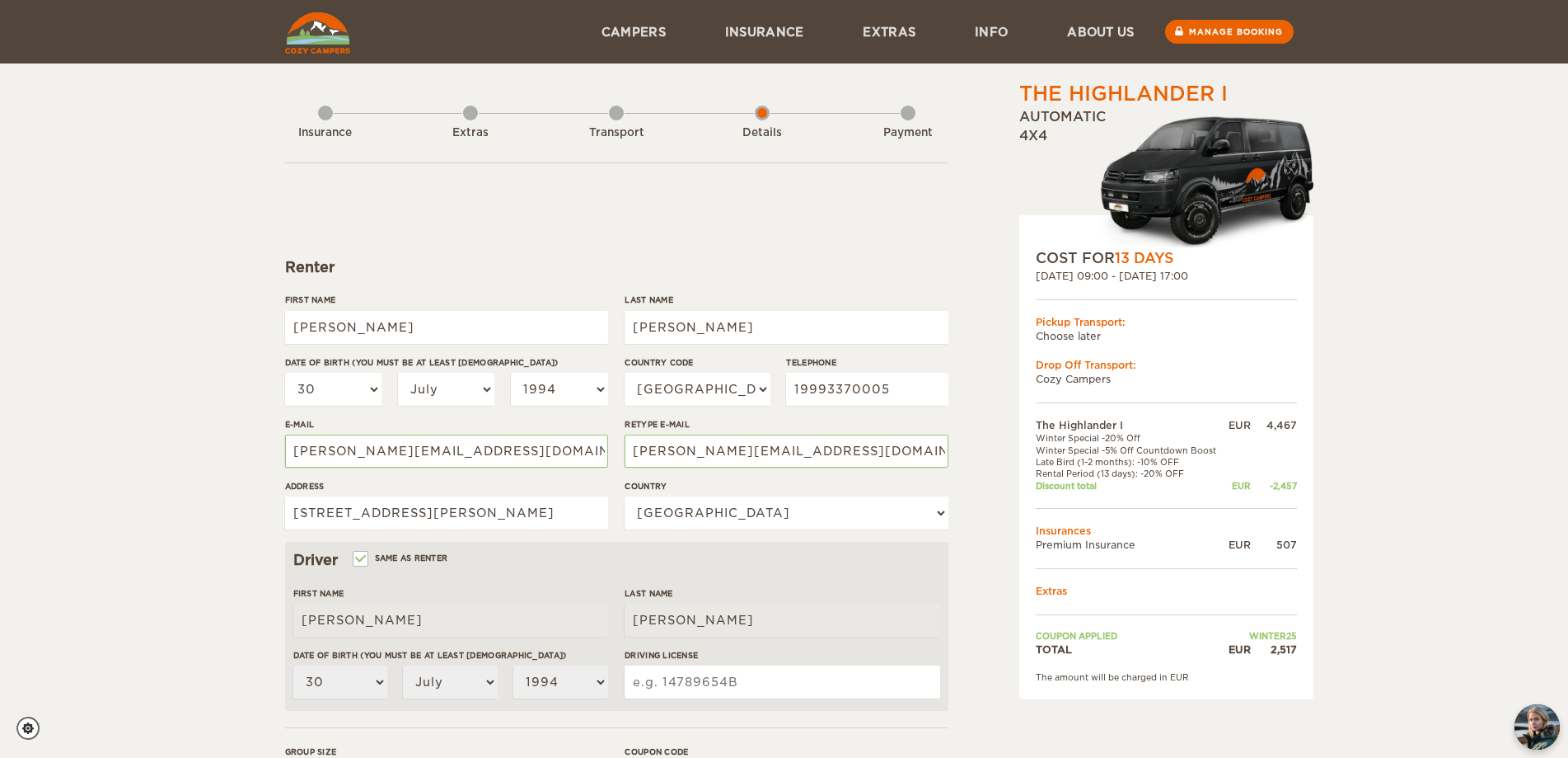
click at [214, 461] on div "The Highlander I Expand Collapse Total 2,517 EUR Automatic 4x4 COST FOR 13 Days…" at bounding box center [784, 536] width 1568 height 1072
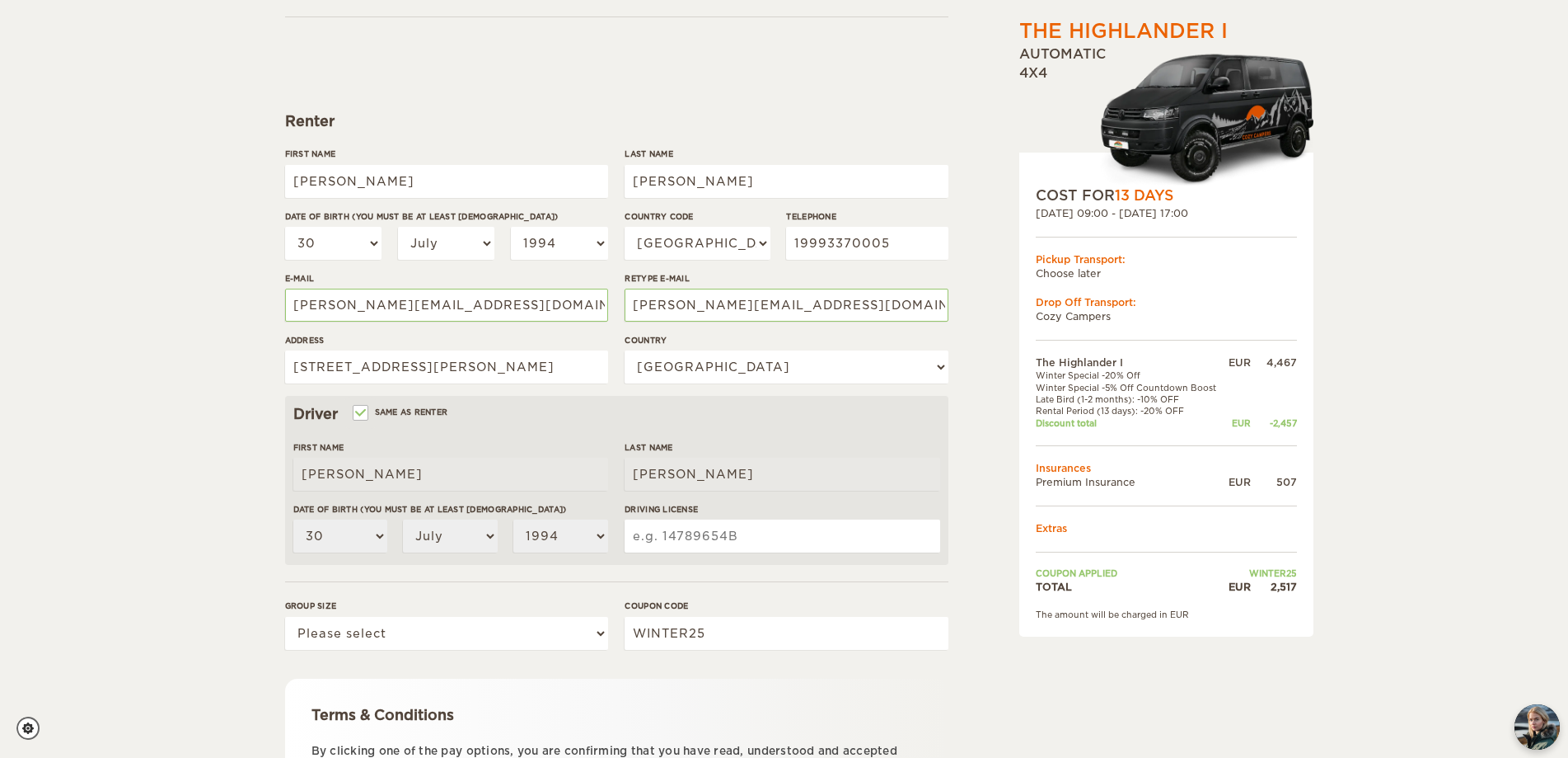
scroll to position [165, 0]
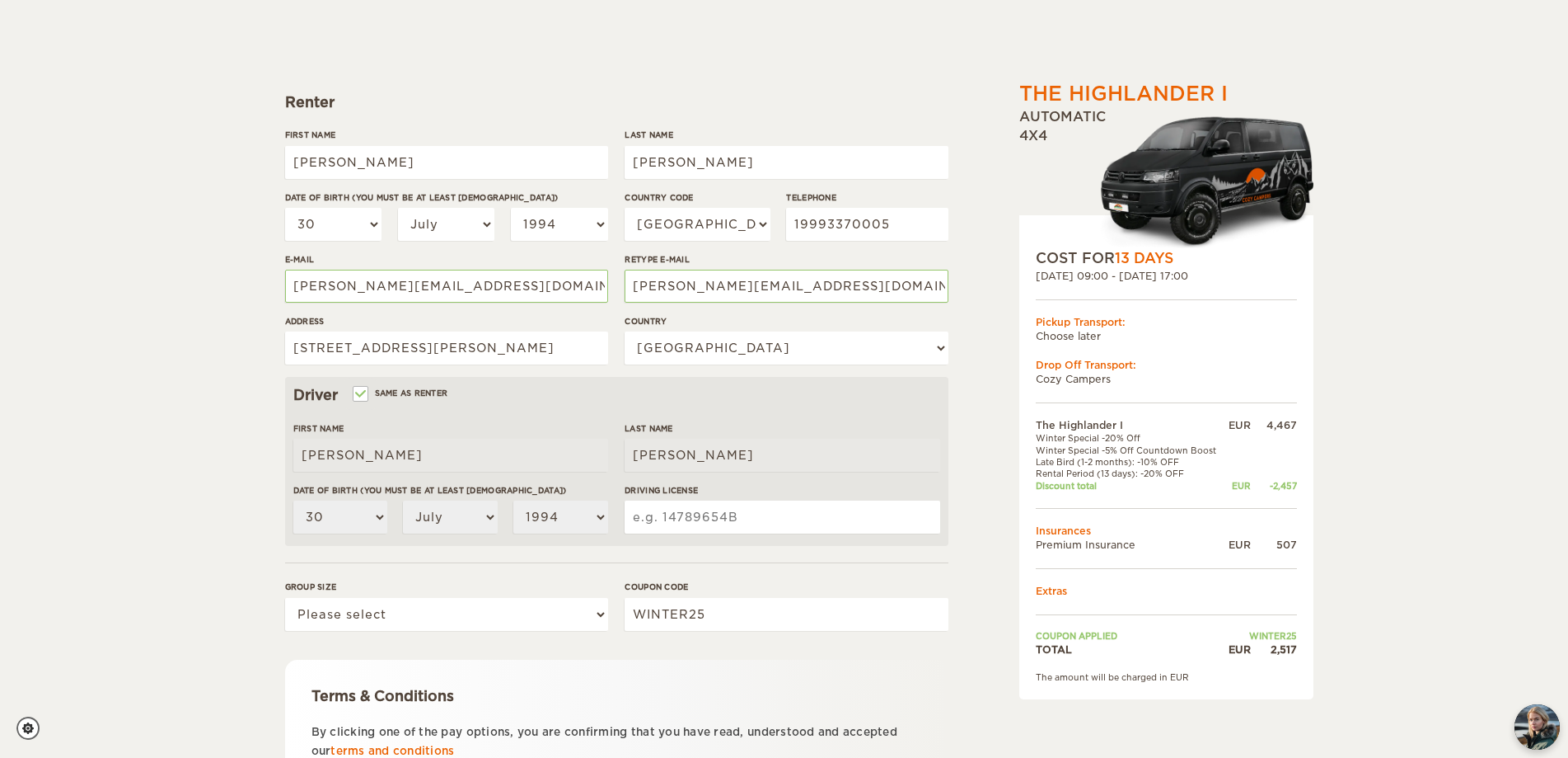
click at [743, 523] on input "Driving License" at bounding box center [782, 517] width 315 height 33
type input "05617350510"
click at [444, 625] on select "Please select 1 2" at bounding box center [446, 614] width 323 height 33
select select "2"
click at [285, 597] on select "Please select 1 2" at bounding box center [446, 614] width 323 height 33
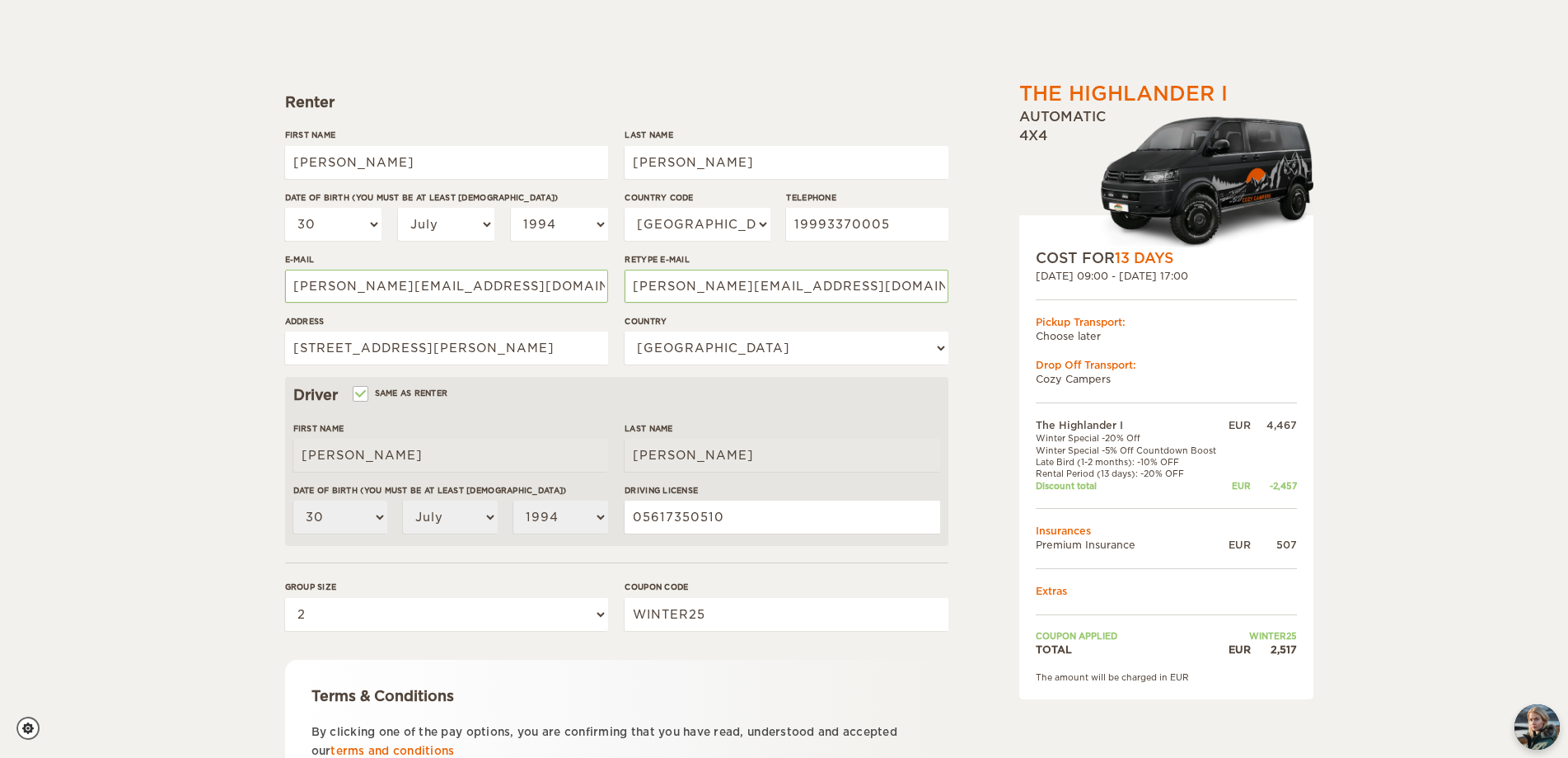
click at [160, 505] on div "The Highlander I Expand Collapse Total 2,517 EUR Automatic 4x4 COST FOR 13 Days…" at bounding box center [784, 370] width 1568 height 1072
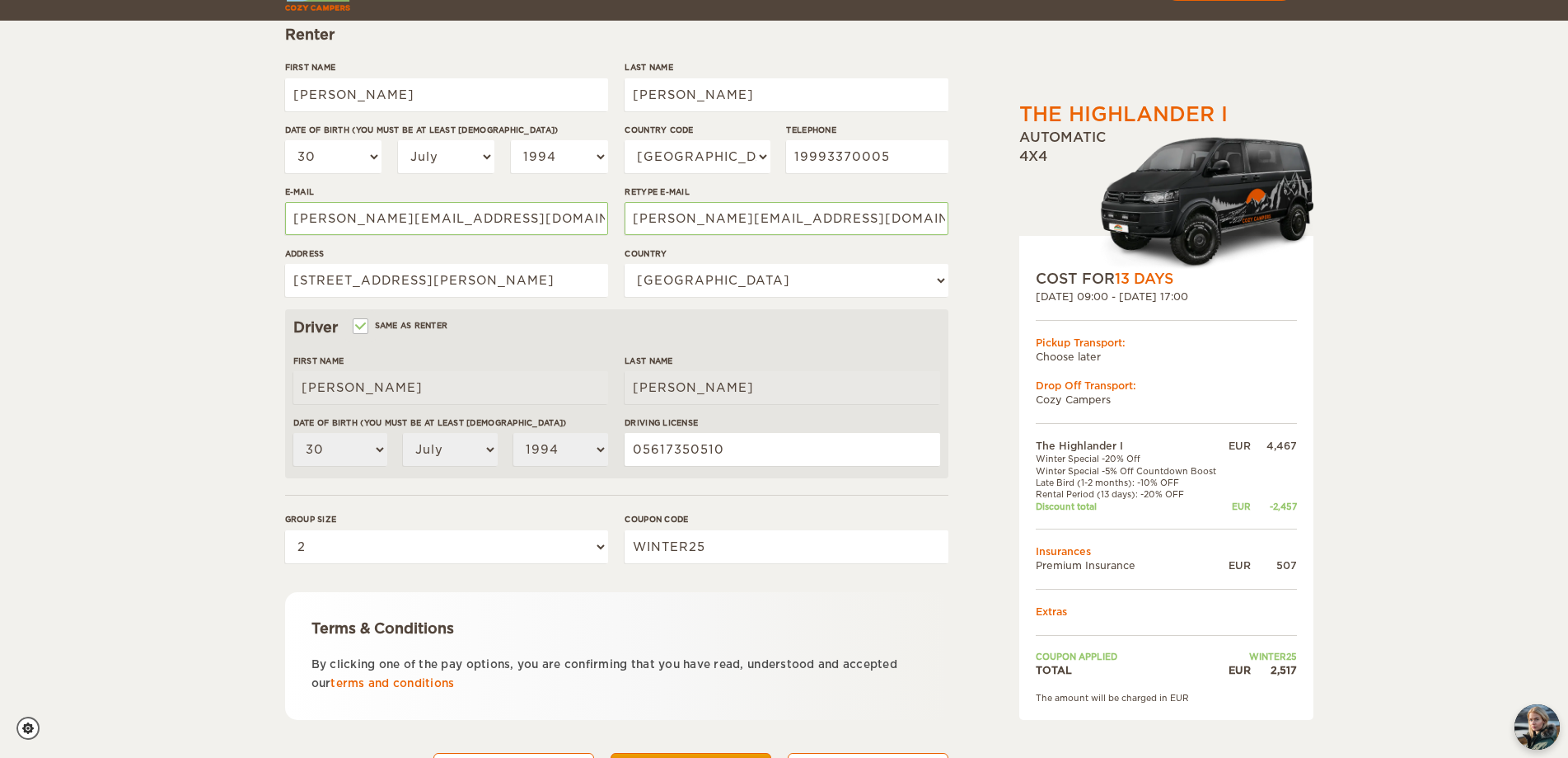
scroll to position [314, 0]
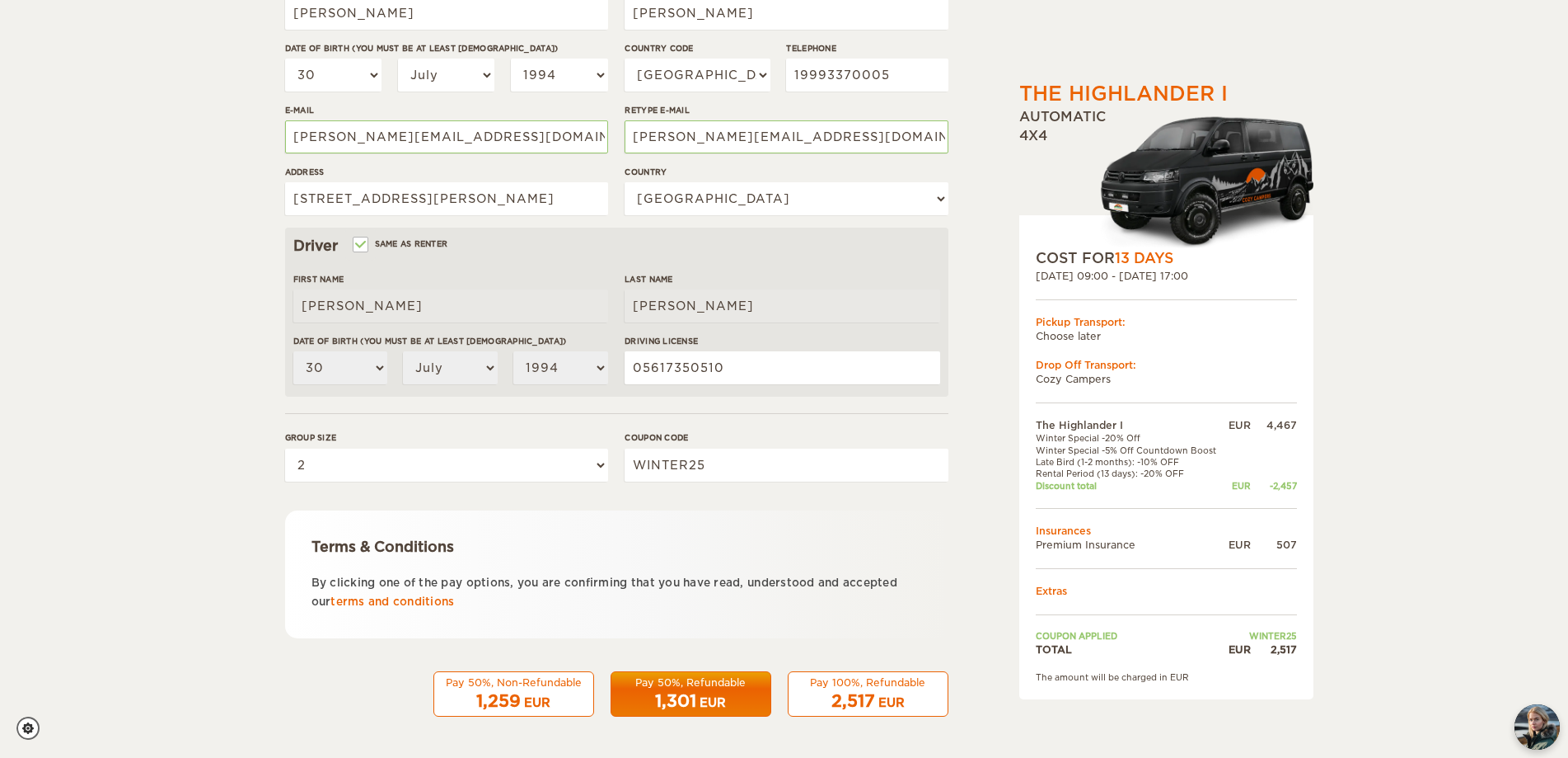
click at [879, 705] on div "EUR" at bounding box center [891, 702] width 26 height 16
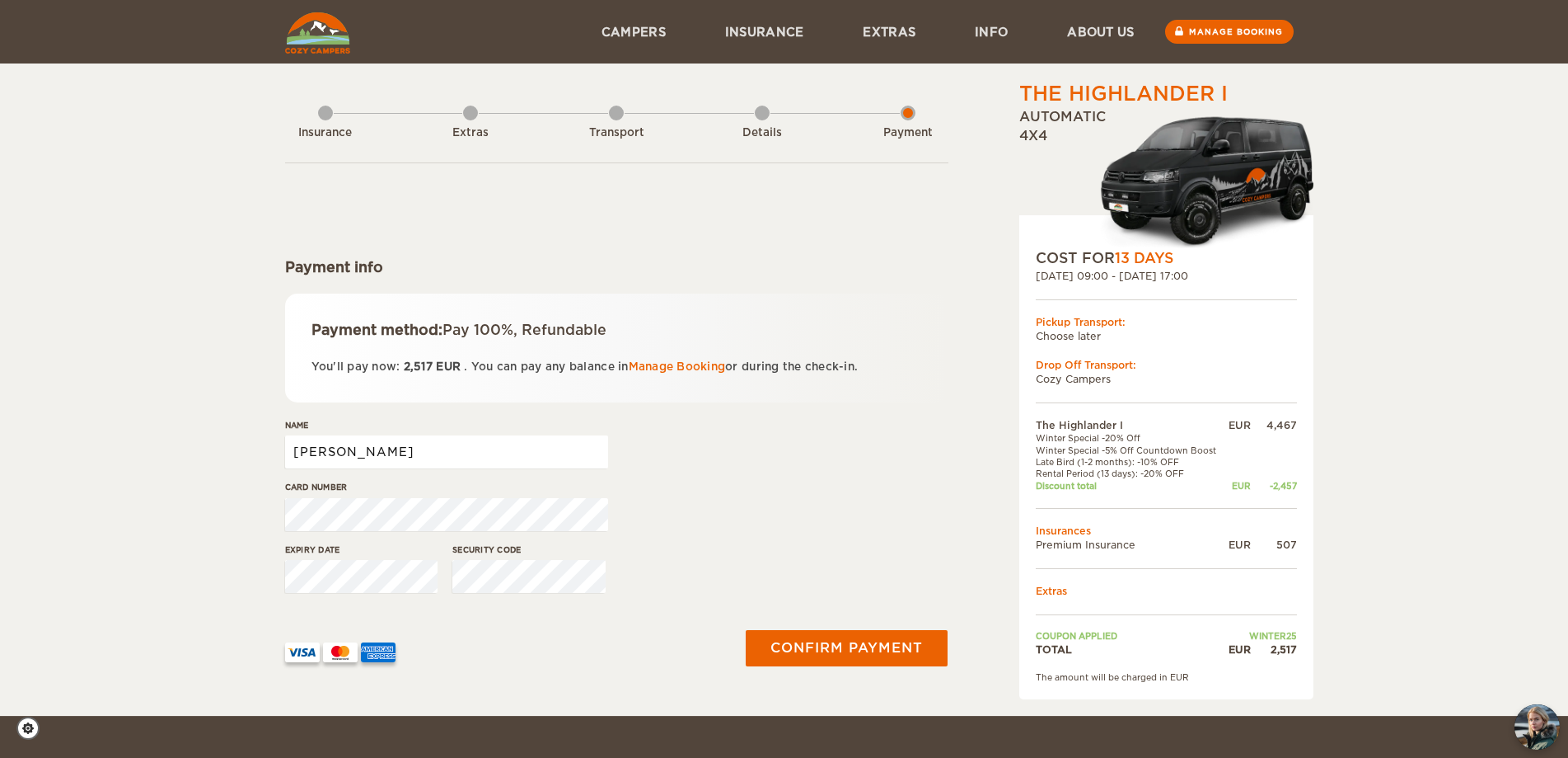
click at [377, 457] on input "[PERSON_NAME]" at bounding box center [446, 451] width 323 height 33
type input "[PERSON_NAME] [PERSON_NAME]"
click at [842, 638] on button "Confirm payment" at bounding box center [847, 647] width 208 height 37
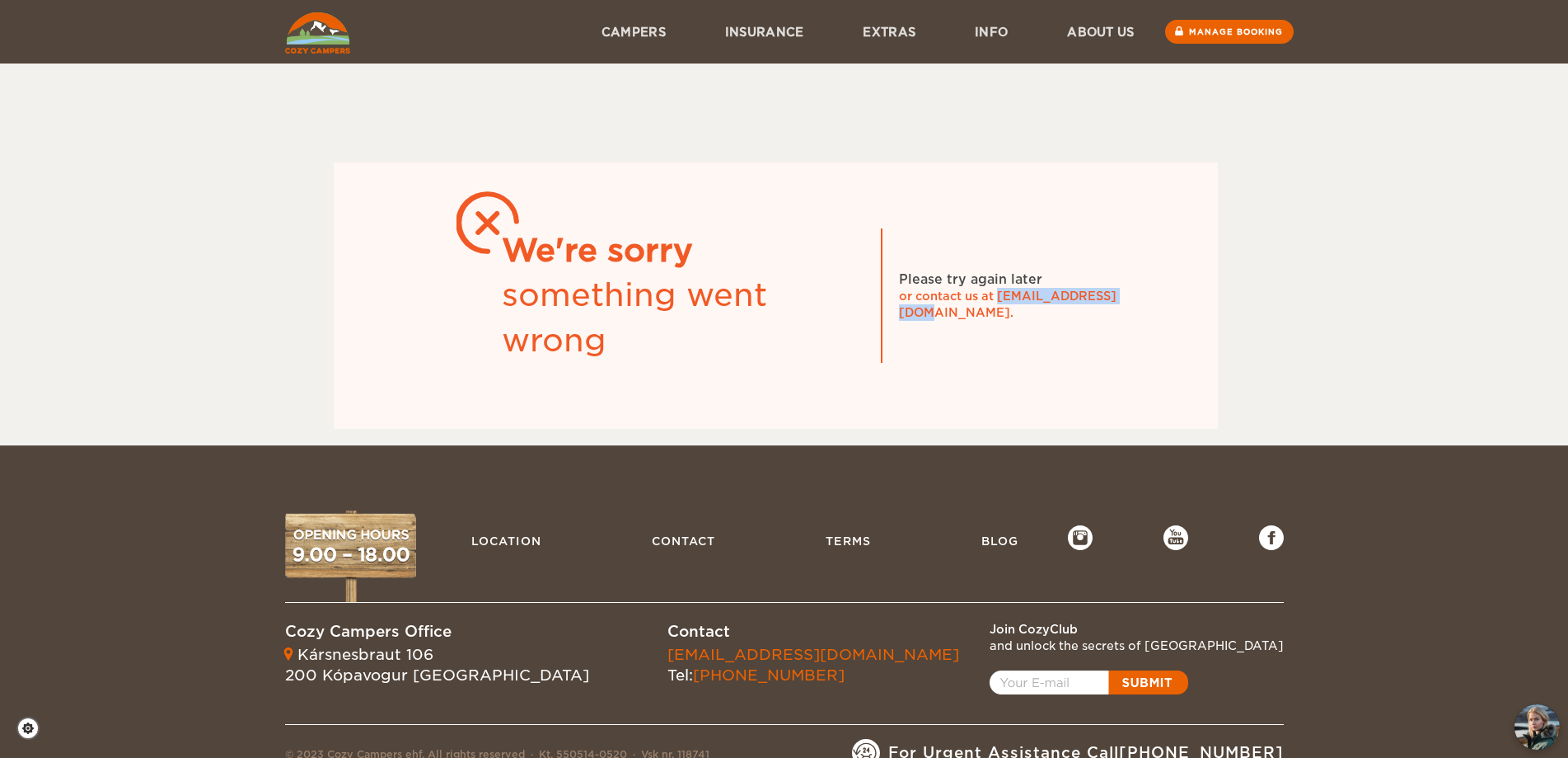
drag, startPoint x: 1128, startPoint y: 302, endPoint x: 998, endPoint y: 311, distance: 130.3
click at [998, 311] on div "or contact us at [EMAIL_ADDRESS][DOMAIN_NAME]." at bounding box center [1023, 304] width 247 height 33
copy div "[EMAIL_ADDRESS][DOMAIN_NAME]"
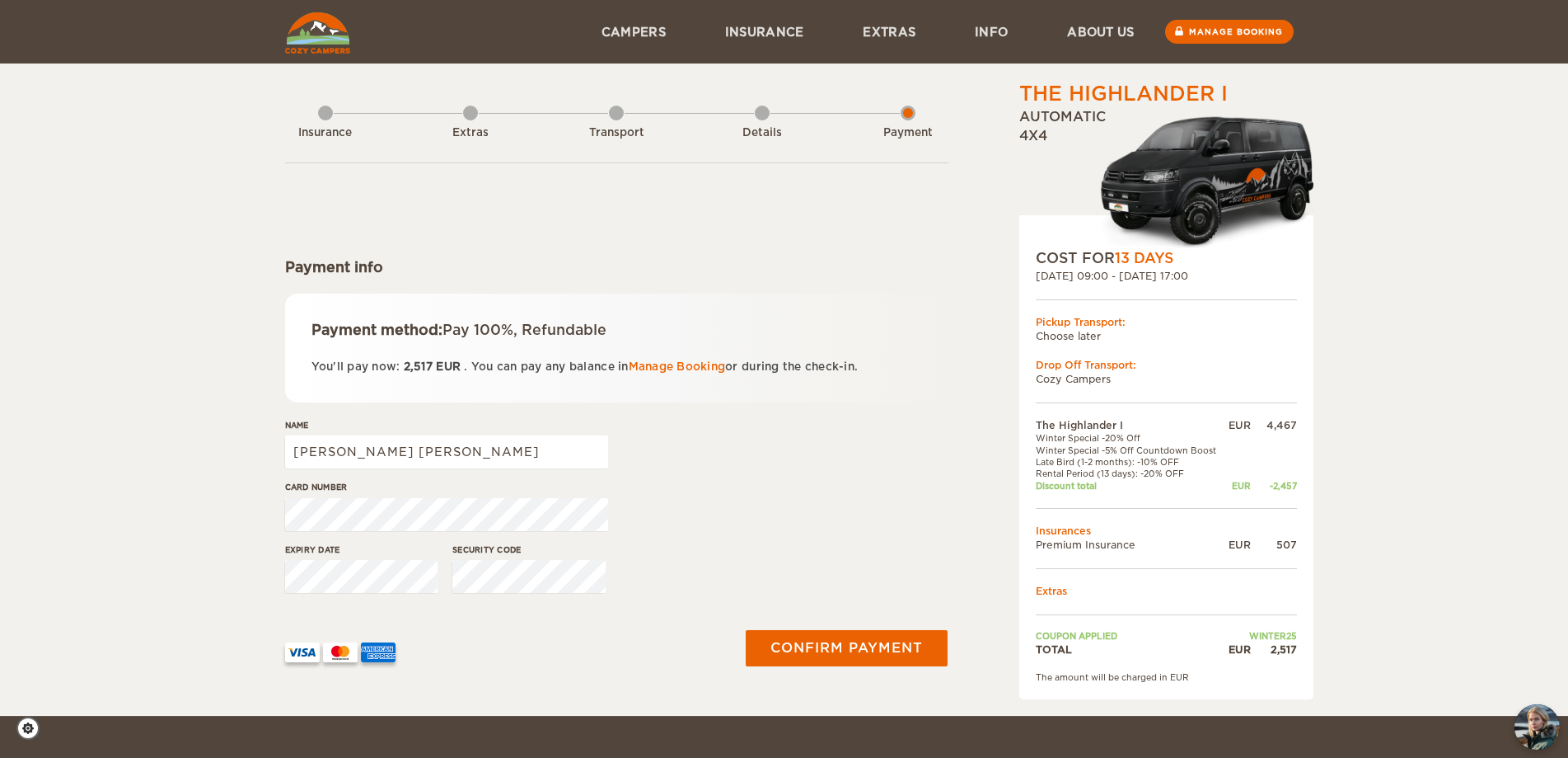
click at [204, 321] on div "The Highlander I Expand Collapse Total 2,517 EUR Automatic 4x4 COST FOR 13 Days…" at bounding box center [784, 358] width 1568 height 716
click at [856, 635] on button "Confirm payment" at bounding box center [847, 647] width 208 height 37
